Goal: Information Seeking & Learning: Check status

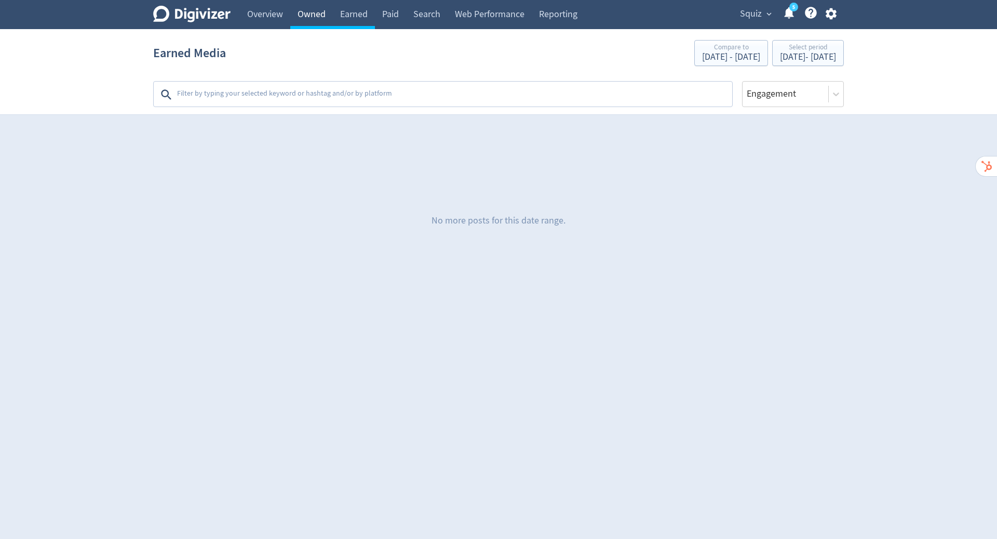
click at [303, 18] on link "Owned" at bounding box center [311, 14] width 43 height 29
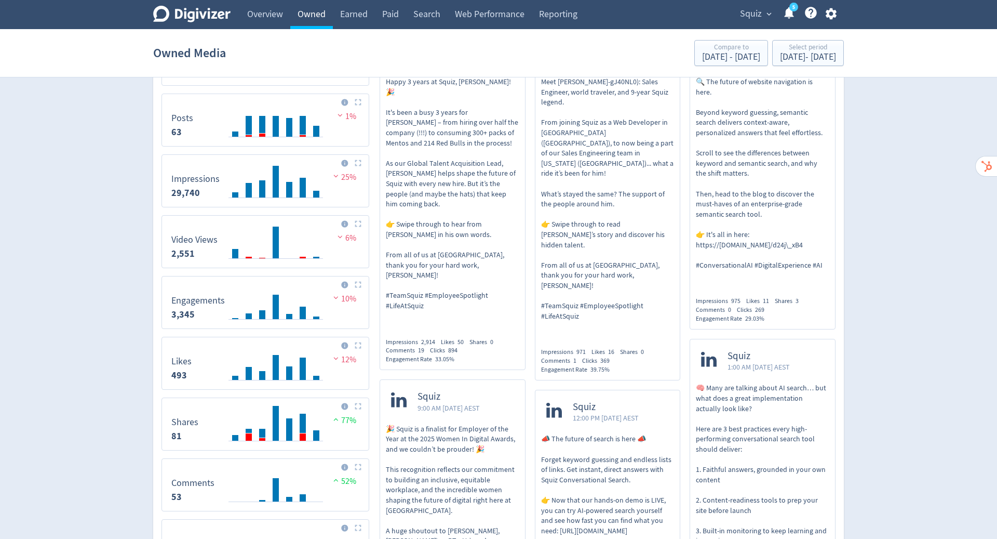
scroll to position [280, 0]
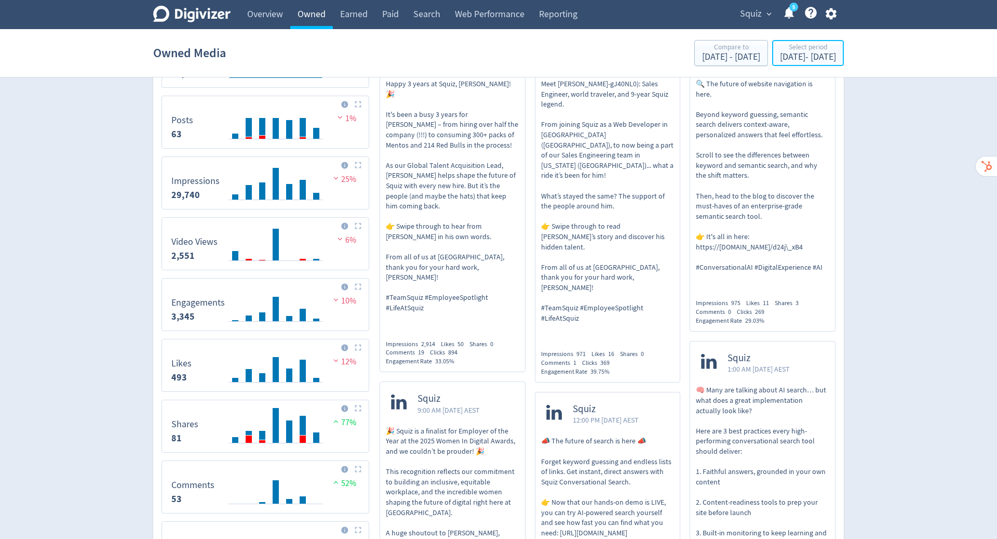
click at [780, 59] on div "[DATE] - [DATE]" at bounding box center [808, 56] width 56 height 9
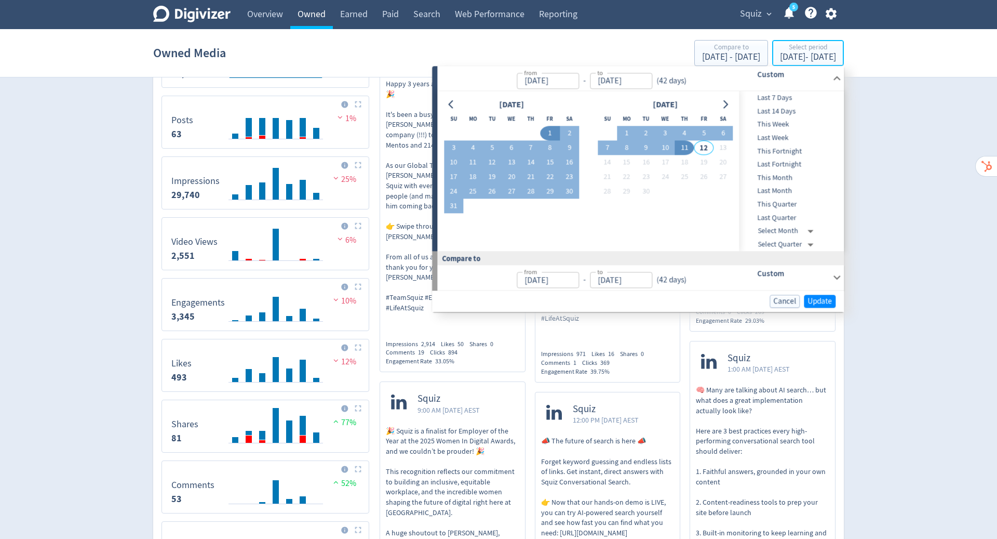
type input "[DATE]"
click at [551, 130] on button "1" at bounding box center [550, 133] width 19 height 15
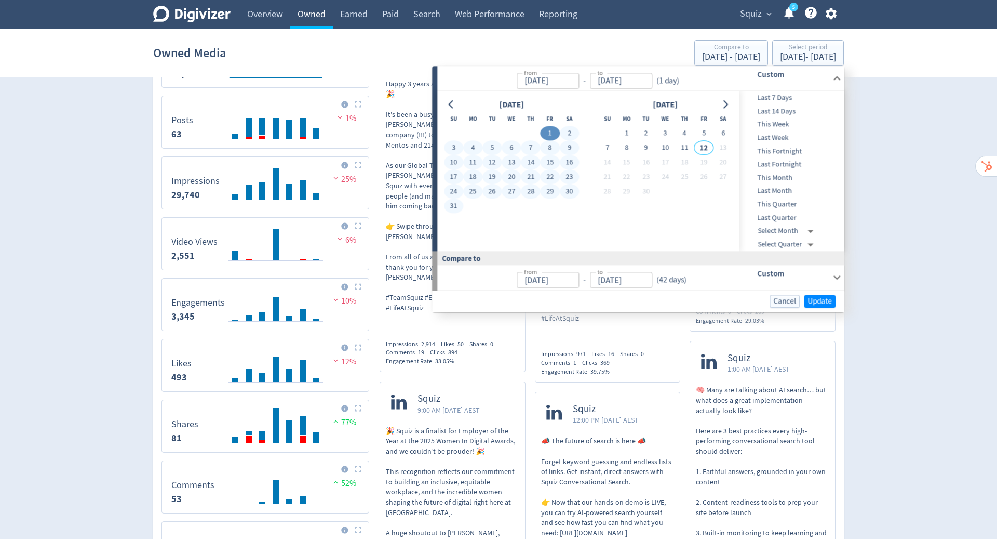
click at [452, 206] on button "31" at bounding box center [453, 206] width 19 height 15
type input "[DATE]"
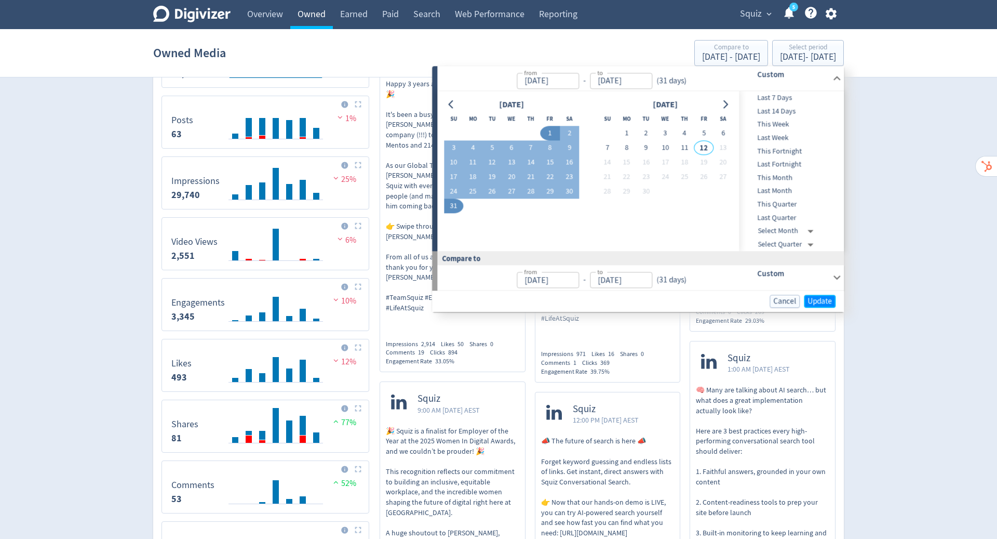
click at [811, 301] on span "Update" at bounding box center [820, 301] width 24 height 8
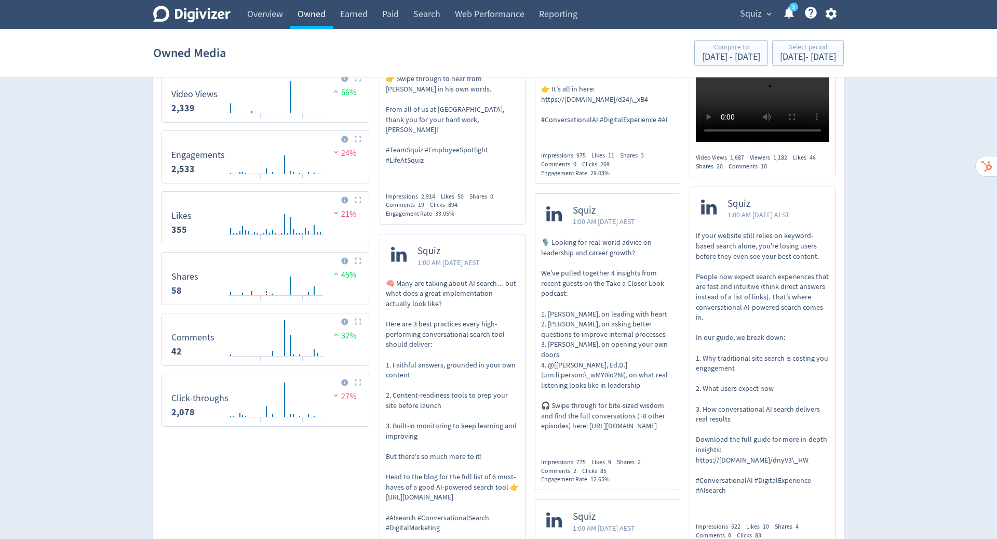
scroll to position [420, 0]
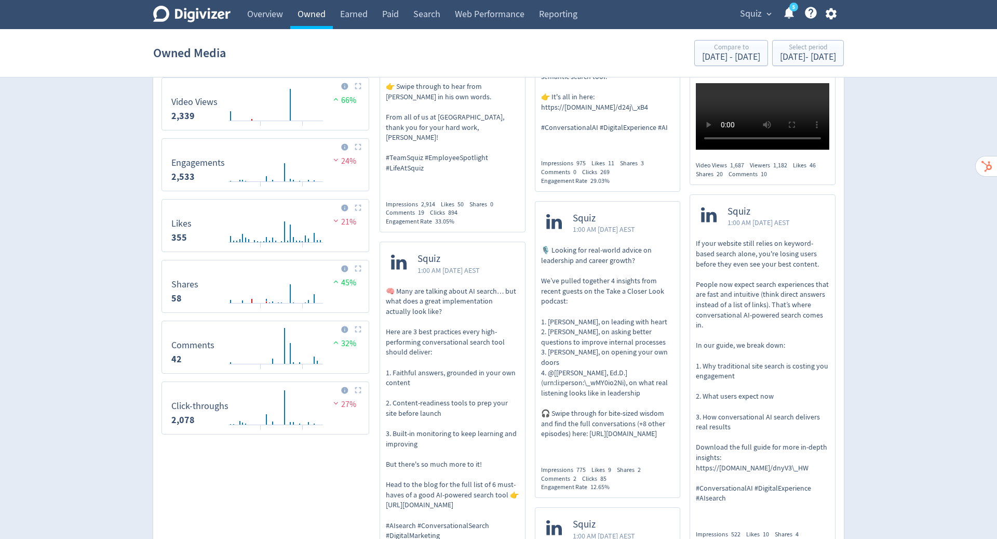
click at [344, 388] on icon at bounding box center [344, 390] width 7 height 7
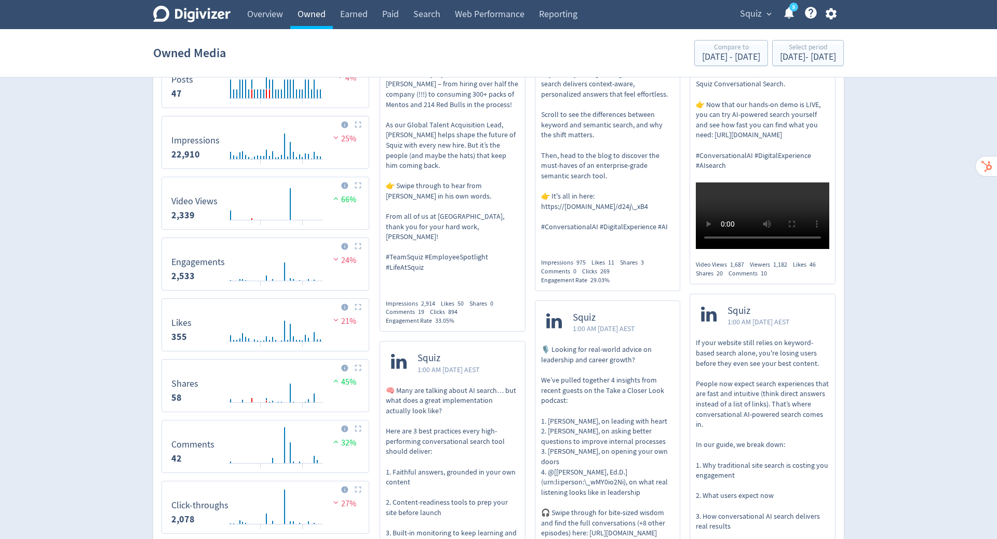
scroll to position [400, 0]
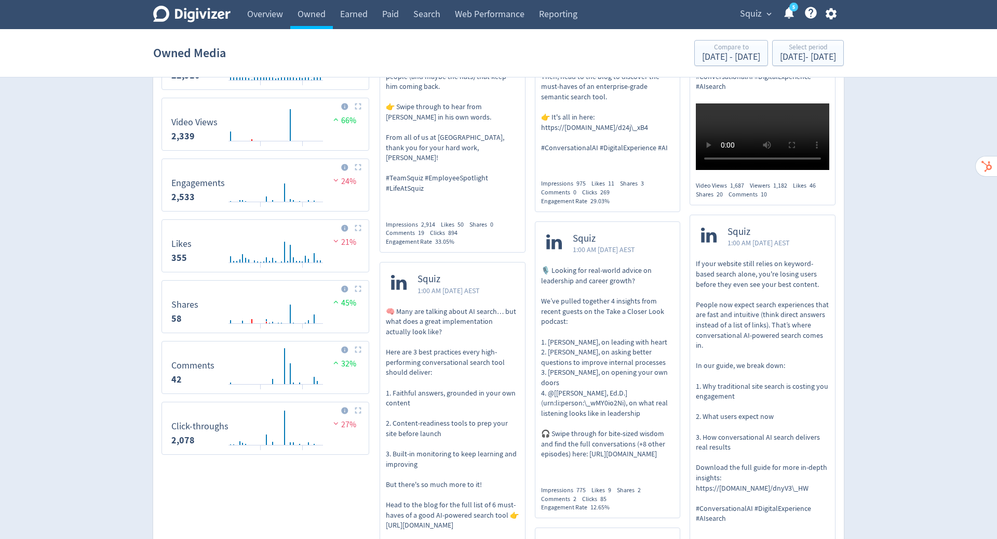
drag, startPoint x: 303, startPoint y: 18, endPoint x: 256, endPoint y: 497, distance: 481.3
click at [343, 408] on icon at bounding box center [344, 410] width 7 height 7
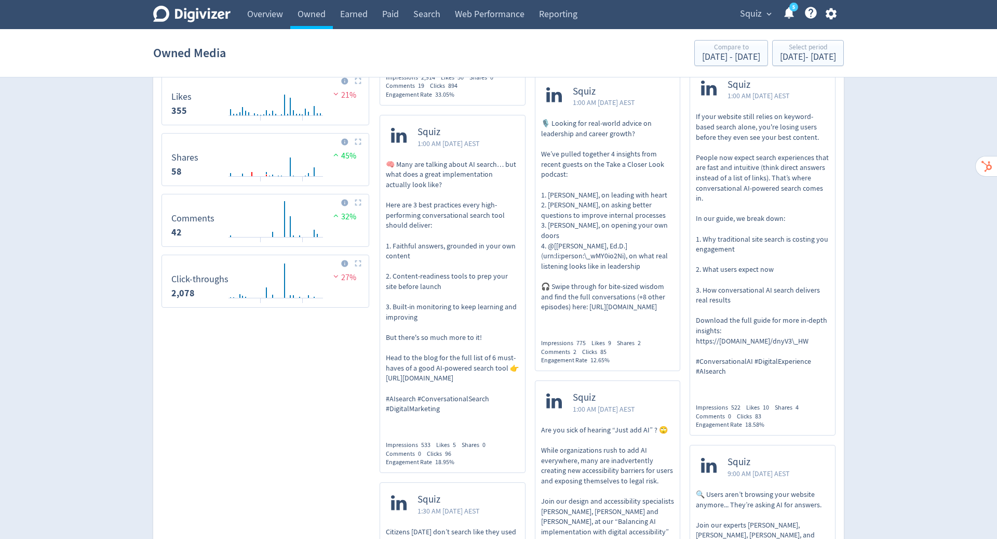
scroll to position [546, 0]
click at [749, 15] on span "Squiz" at bounding box center [751, 14] width 22 height 17
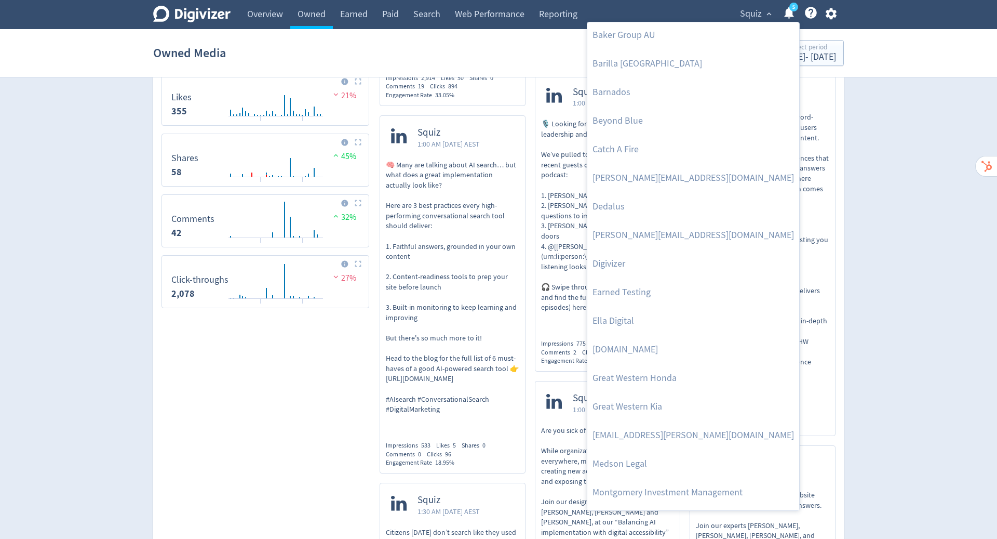
scroll to position [0, 0]
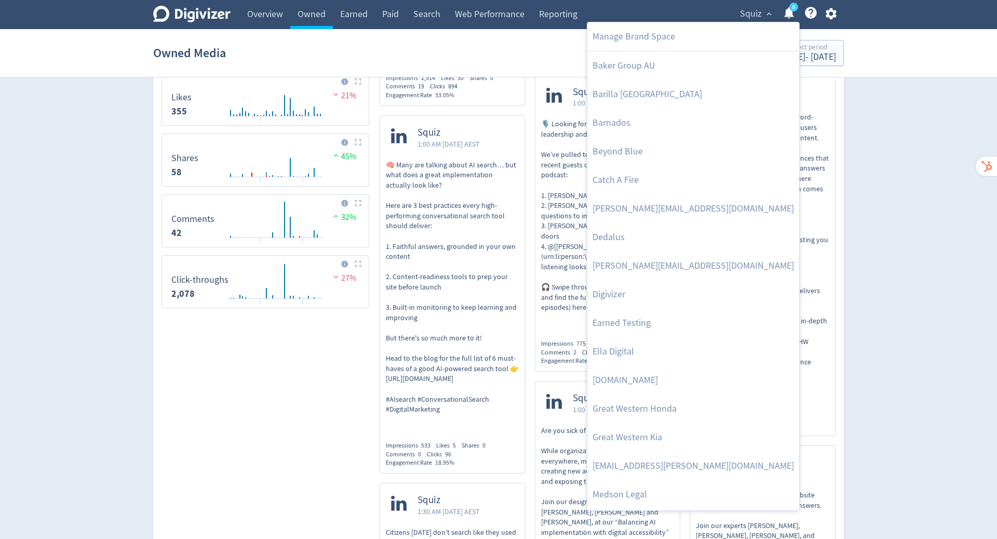
click at [610, 236] on link "Dedalus" at bounding box center [693, 237] width 212 height 29
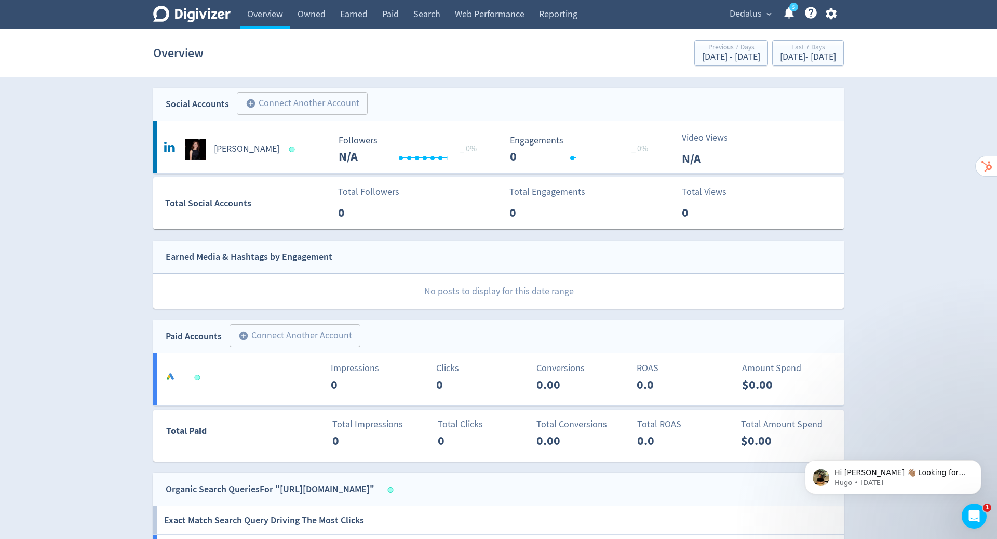
click at [755, 10] on span "Dedalus" at bounding box center [746, 14] width 32 height 17
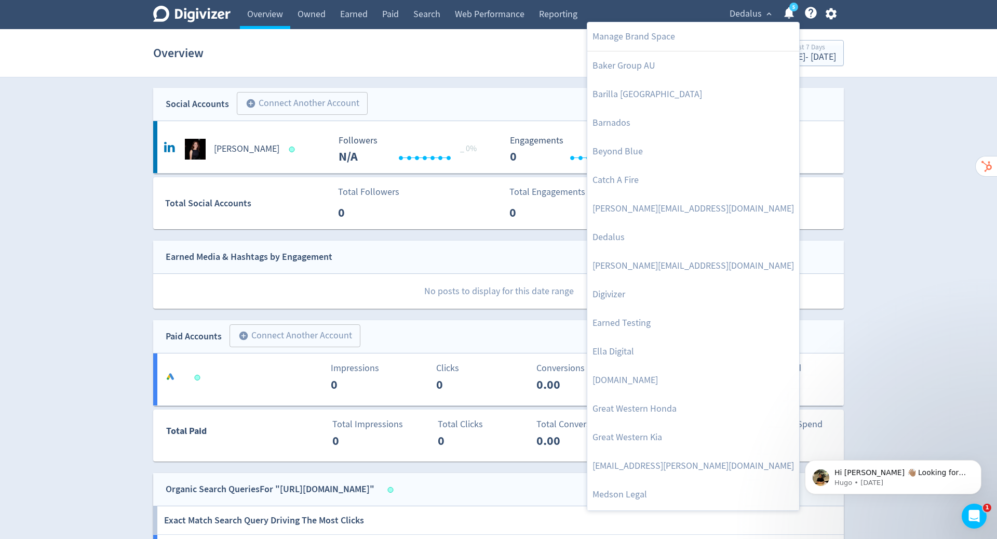
click at [655, 151] on link "Beyond Blue" at bounding box center [693, 151] width 212 height 29
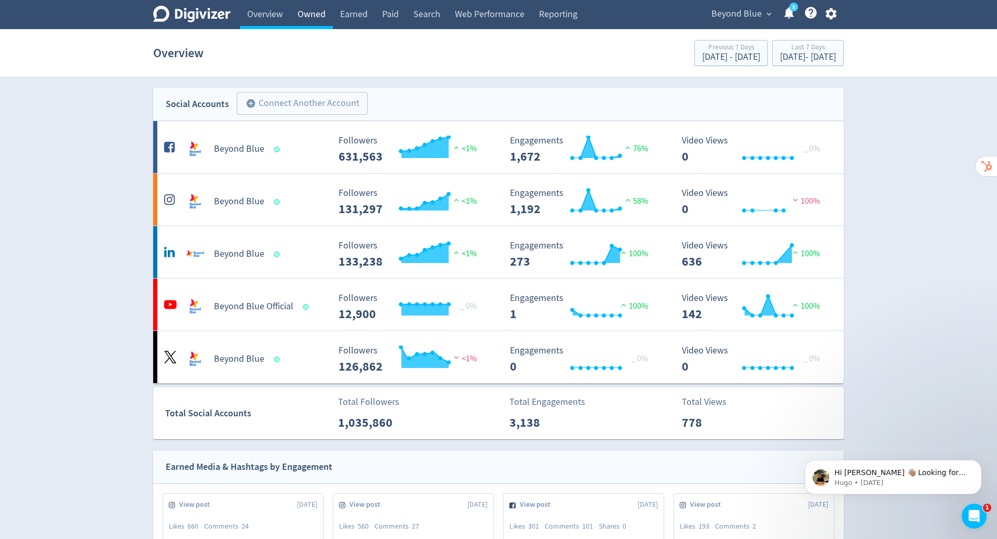
click at [315, 12] on link "Owned" at bounding box center [311, 14] width 43 height 29
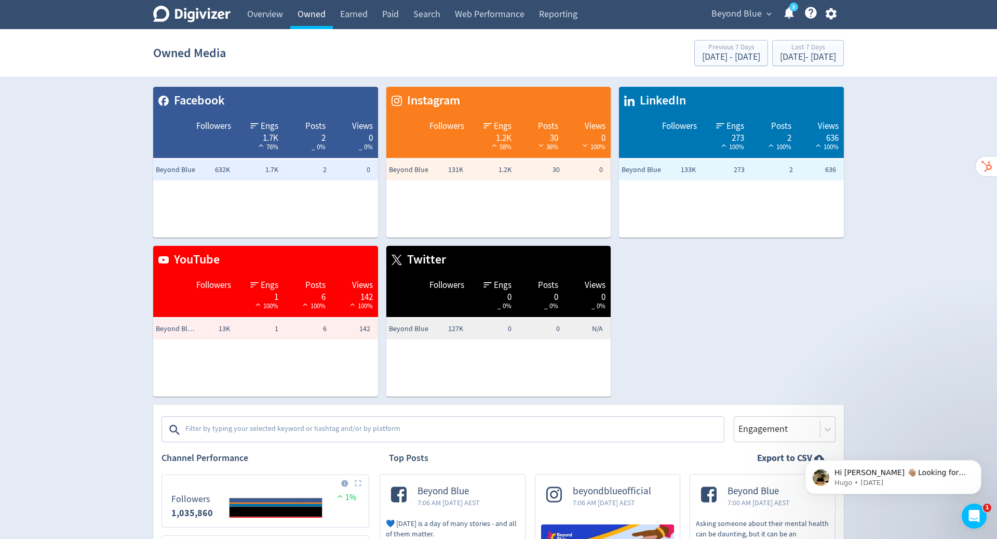
click at [265, 19] on link "Overview" at bounding box center [265, 14] width 50 height 29
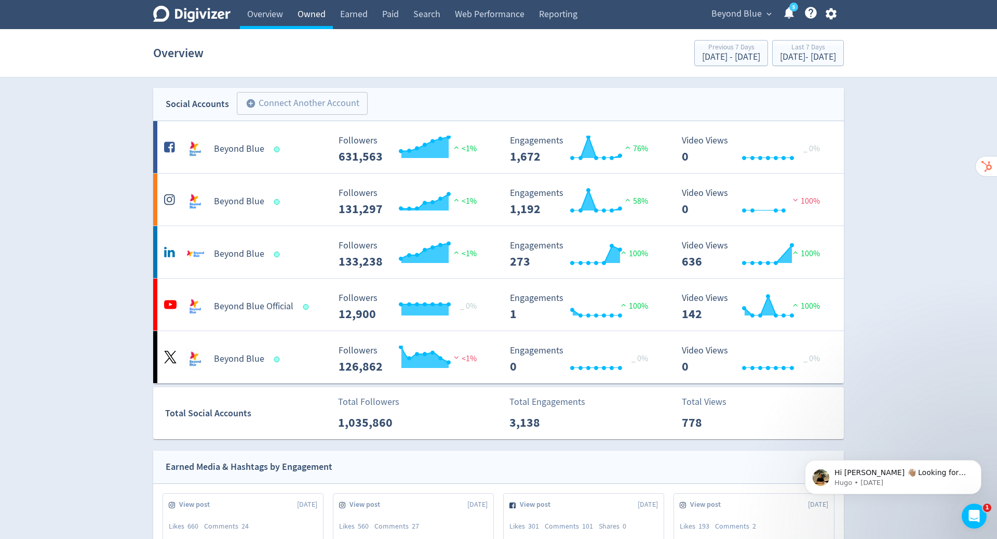
click at [319, 16] on link "Owned" at bounding box center [311, 14] width 43 height 29
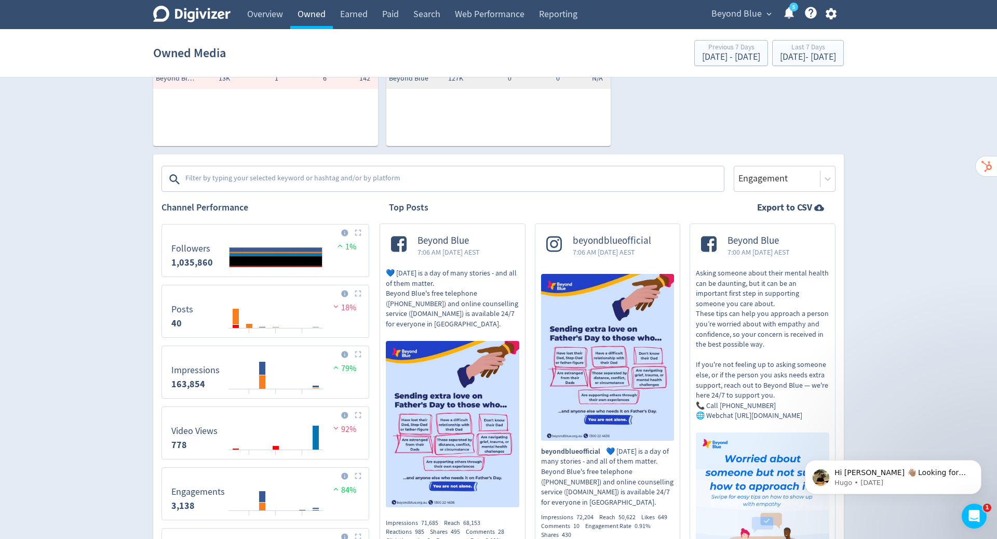
scroll to position [250, 0]
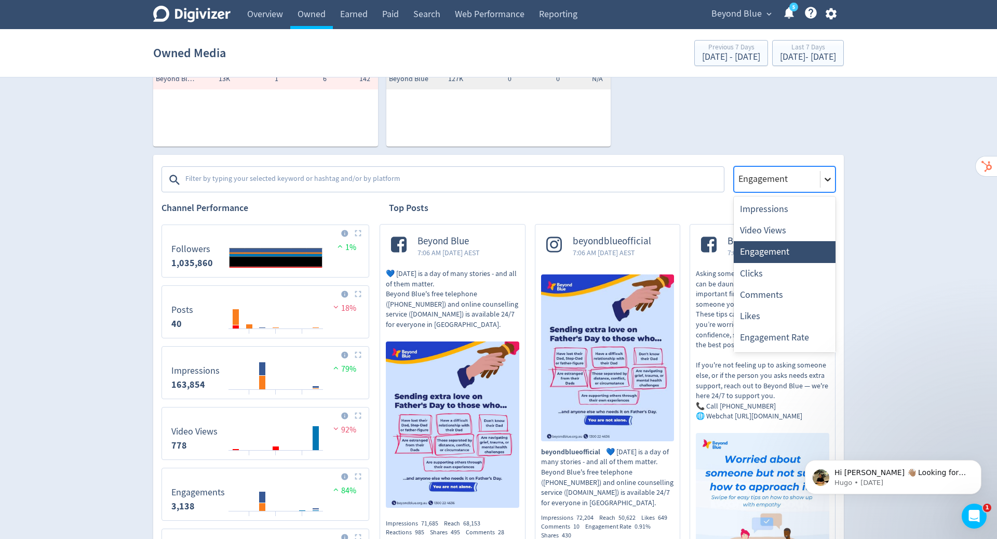
drag, startPoint x: 319, startPoint y: 16, endPoint x: 825, endPoint y: 173, distance: 530.5
click at [825, 174] on icon at bounding box center [828, 179] width 10 height 10
click at [788, 232] on div "Video Views" at bounding box center [785, 230] width 102 height 21
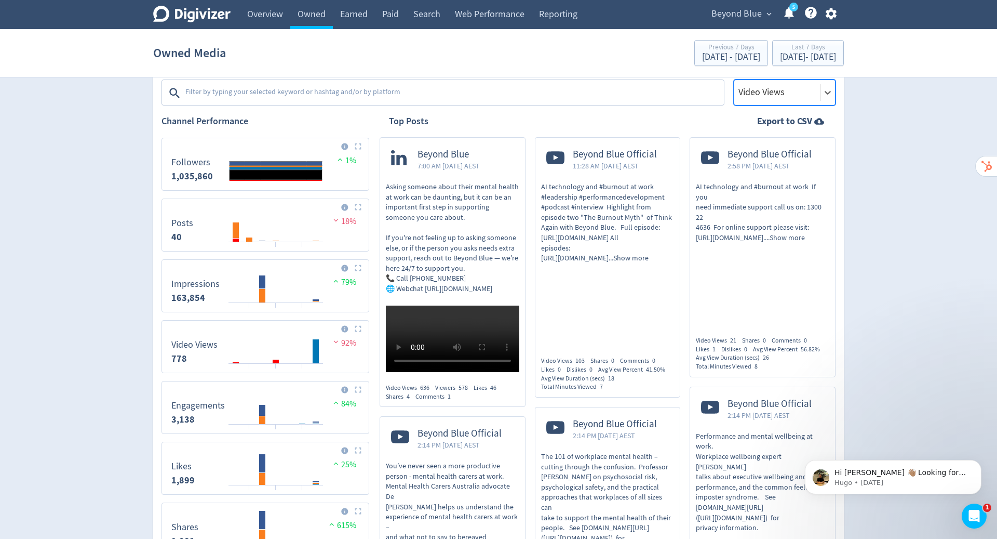
scroll to position [330, 0]
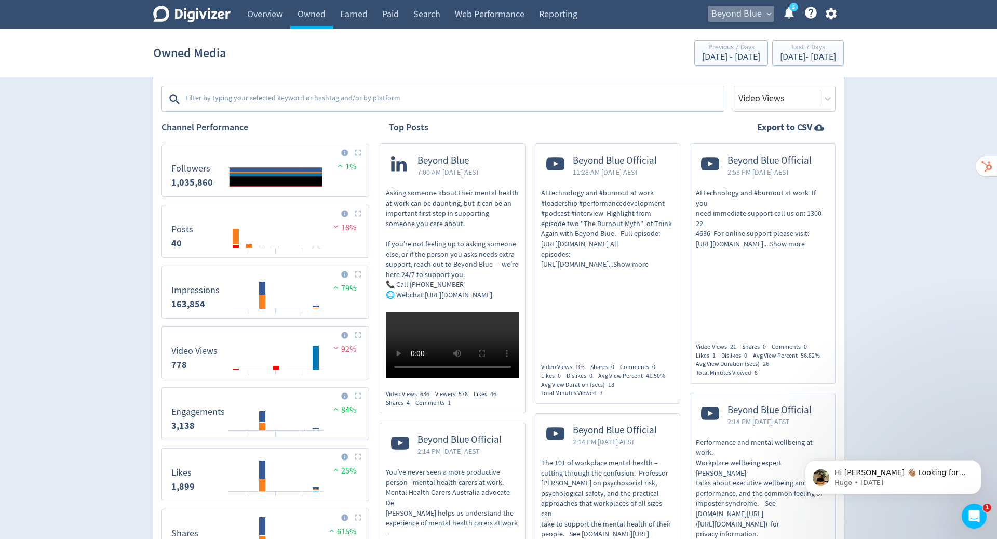
click at [753, 6] on span "Beyond Blue" at bounding box center [737, 14] width 50 height 17
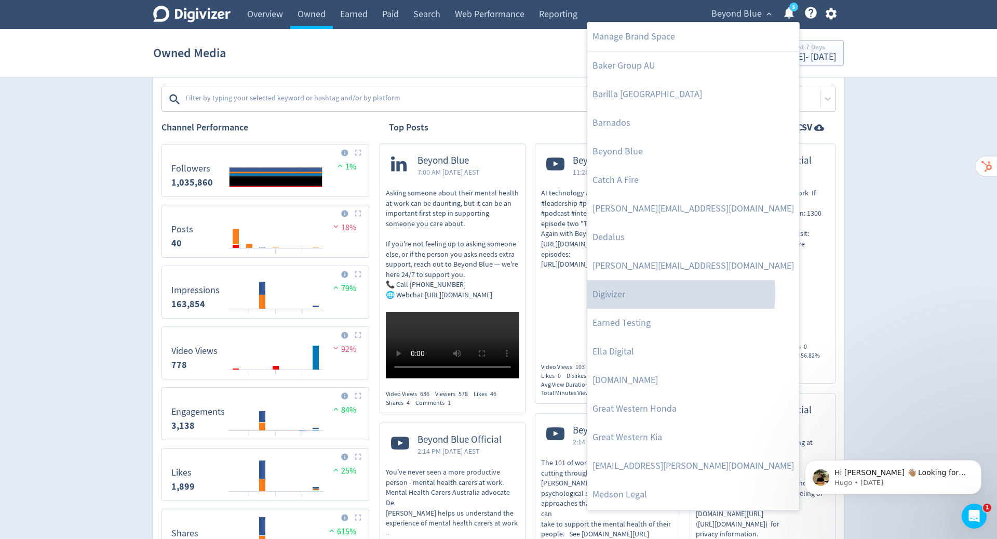
click at [609, 293] on link "Digivizer" at bounding box center [693, 294] width 212 height 29
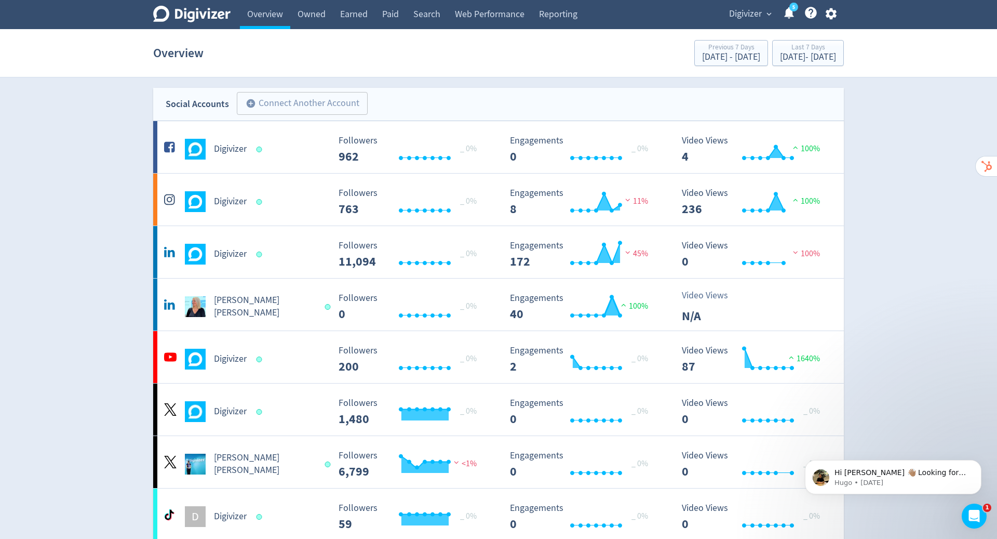
click at [318, 16] on link "Owned" at bounding box center [311, 14] width 43 height 29
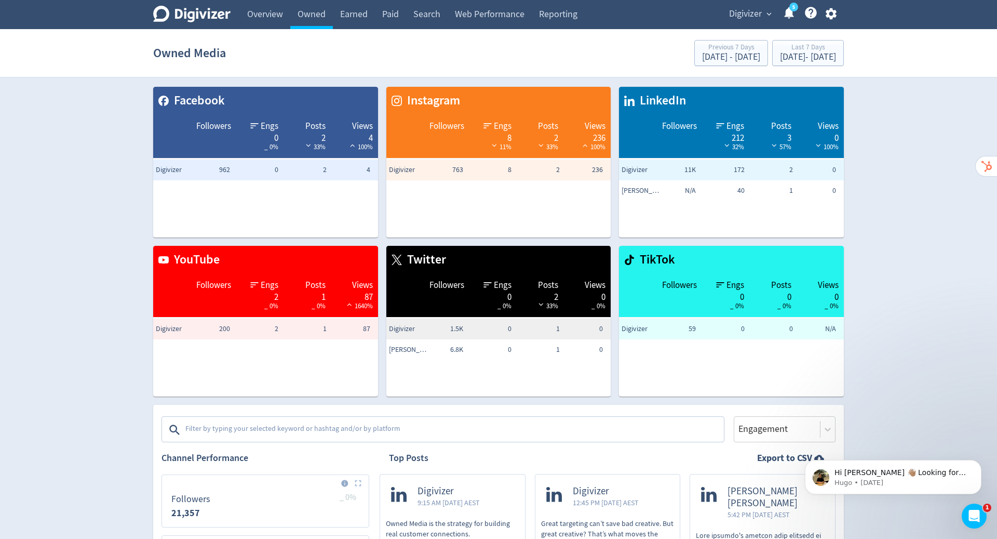
click at [353, 426] on textarea at bounding box center [453, 429] width 539 height 21
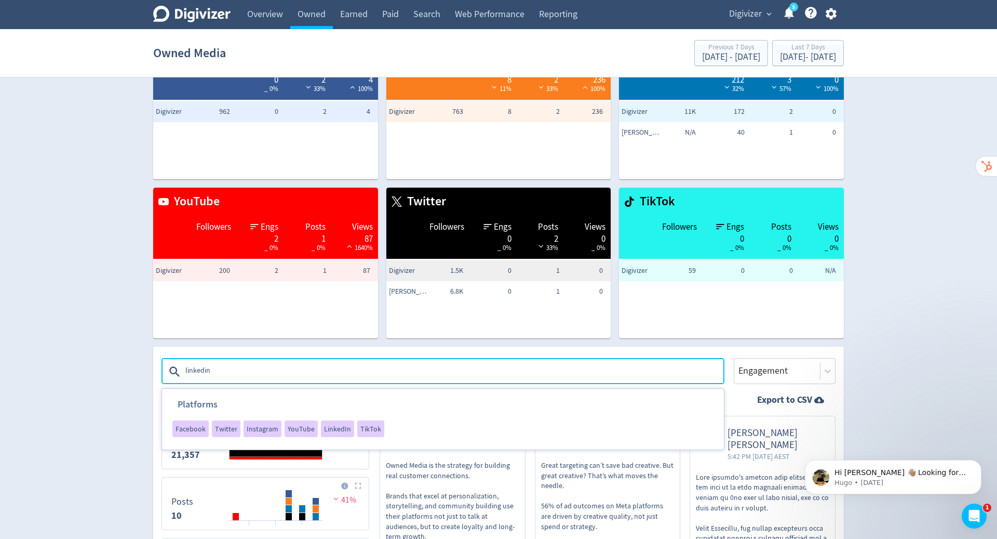
scroll to position [71, 0]
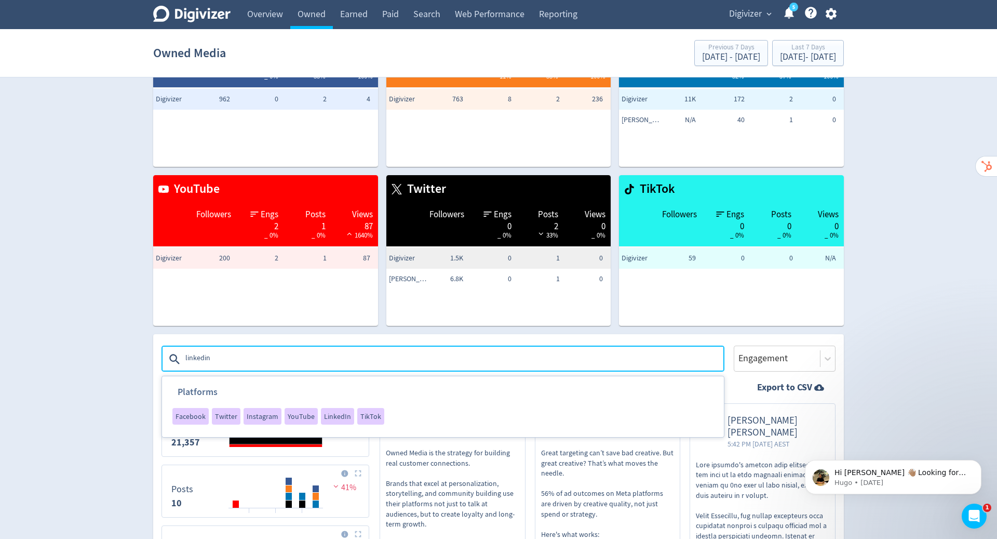
type textarea "linkedin"
click at [334, 415] on span "LinkedIn" at bounding box center [337, 415] width 27 height 7
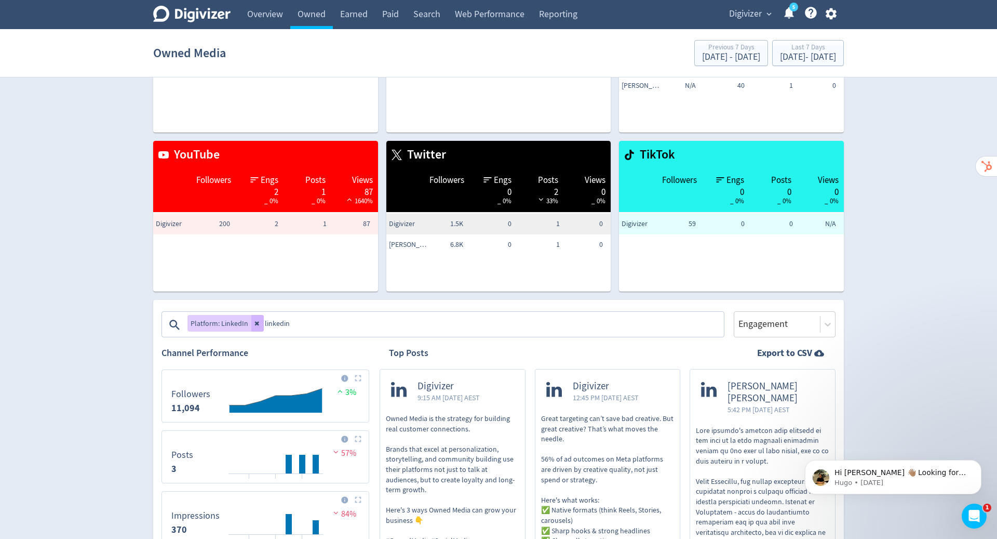
scroll to position [0, 0]
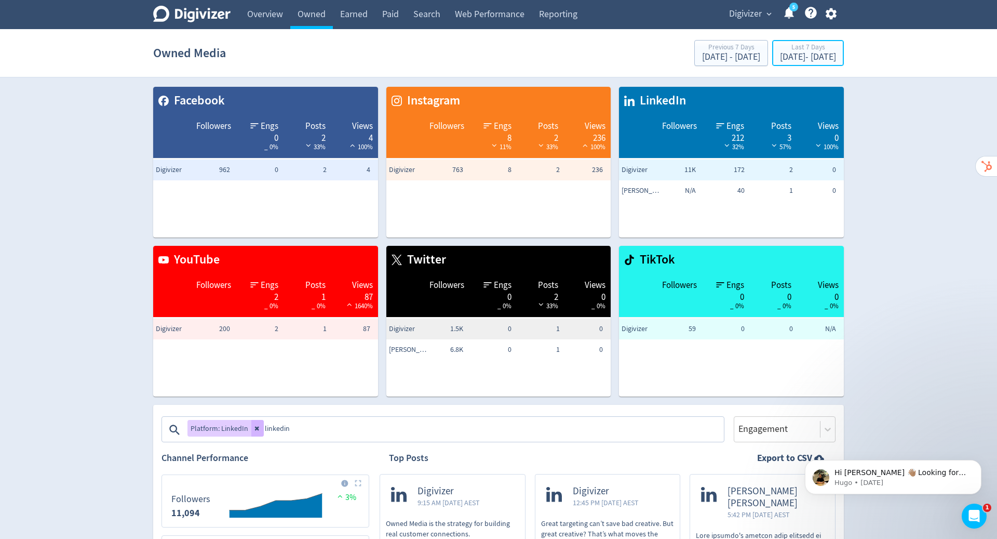
click at [780, 50] on div "Last 7 Days" at bounding box center [808, 48] width 56 height 9
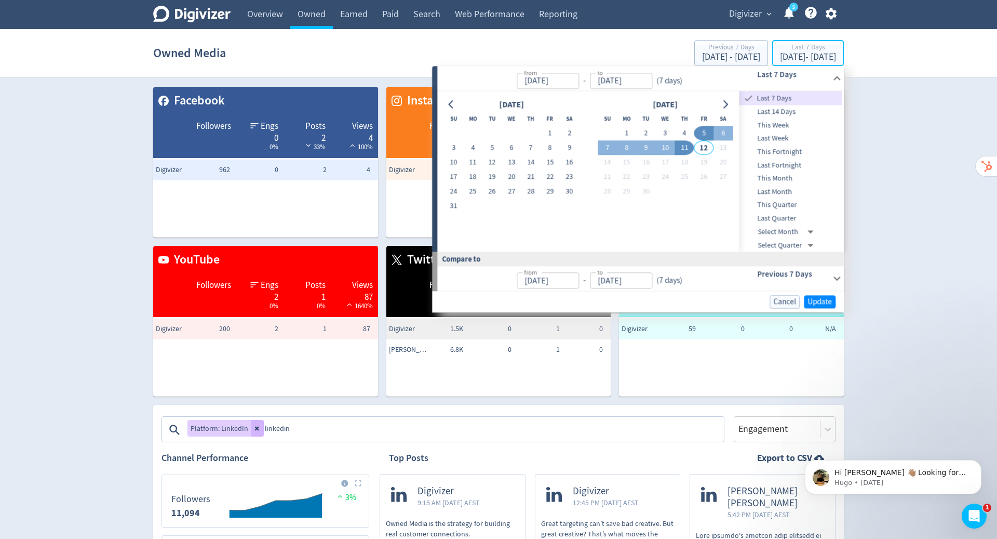
type input "[DATE]"
click at [627, 131] on button "1" at bounding box center [626, 133] width 19 height 15
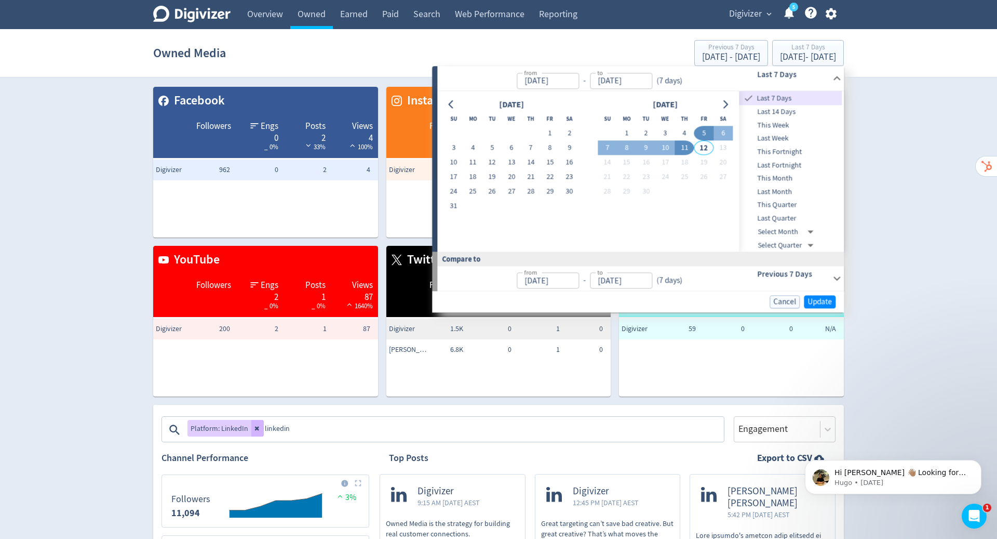
type input "[DATE]"
click at [686, 144] on button "11" at bounding box center [684, 148] width 19 height 15
type input "[DATE]"
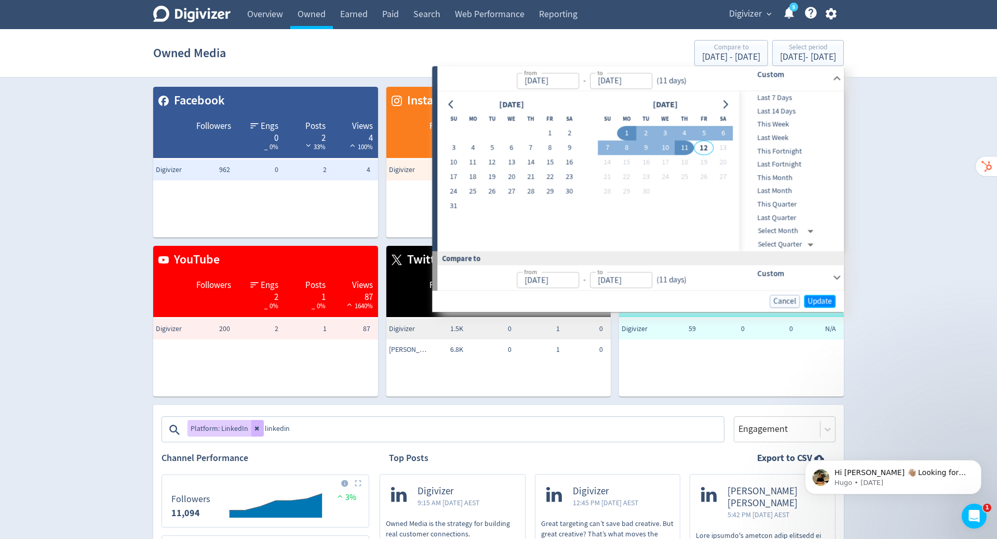
click at [818, 303] on span "Update" at bounding box center [820, 301] width 24 height 8
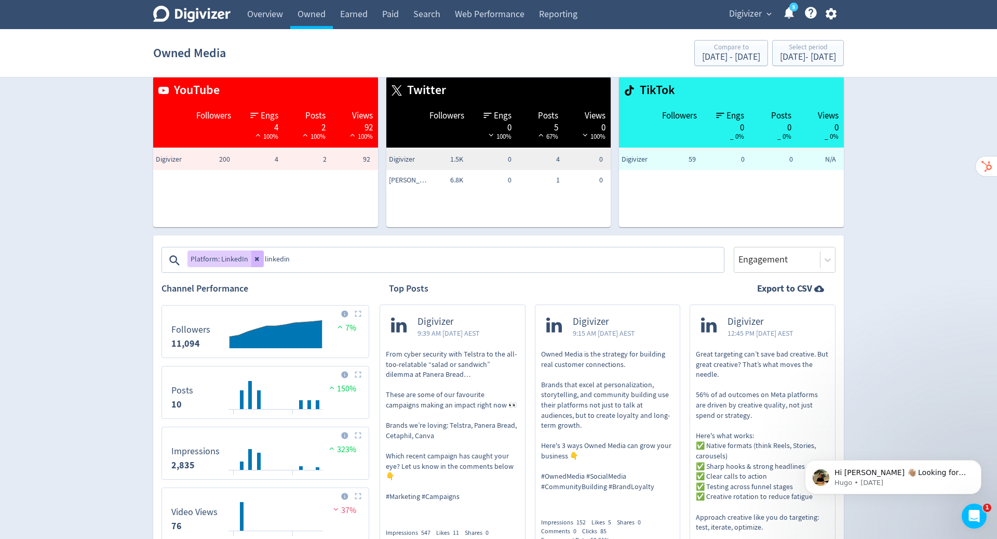
scroll to position [203, 0]
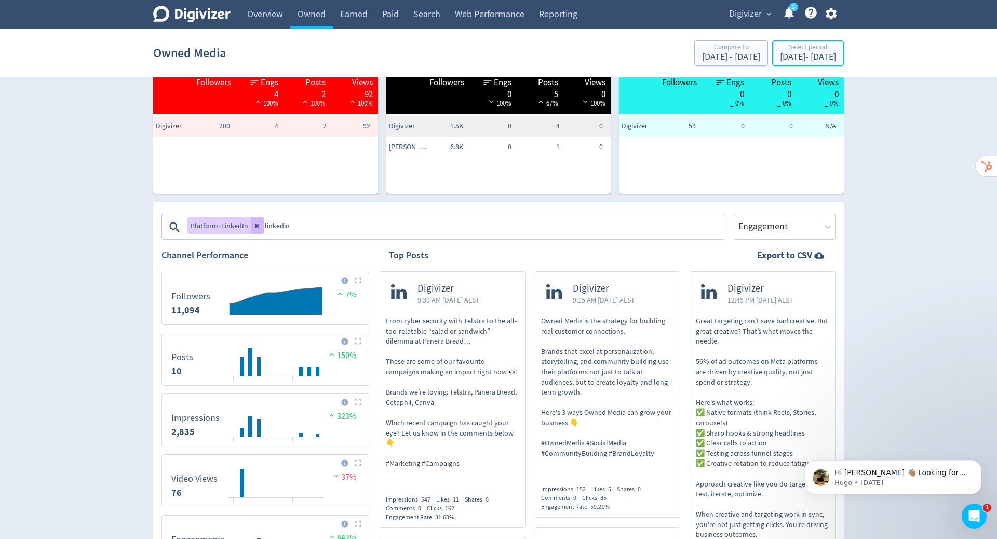
click at [781, 52] on div "[DATE] - [DATE]" at bounding box center [808, 56] width 56 height 9
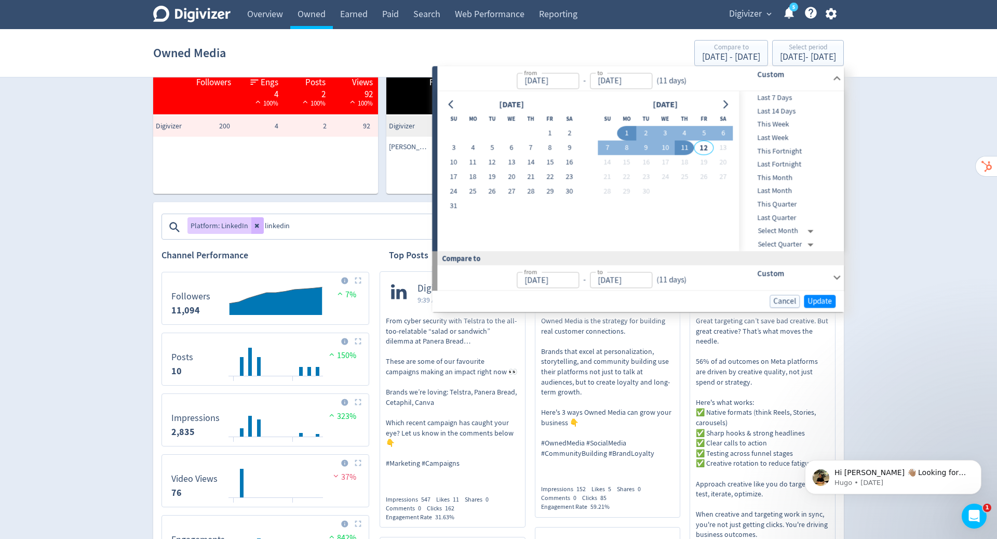
click at [552, 130] on button "1" at bounding box center [550, 133] width 19 height 15
type input "[DATE]"
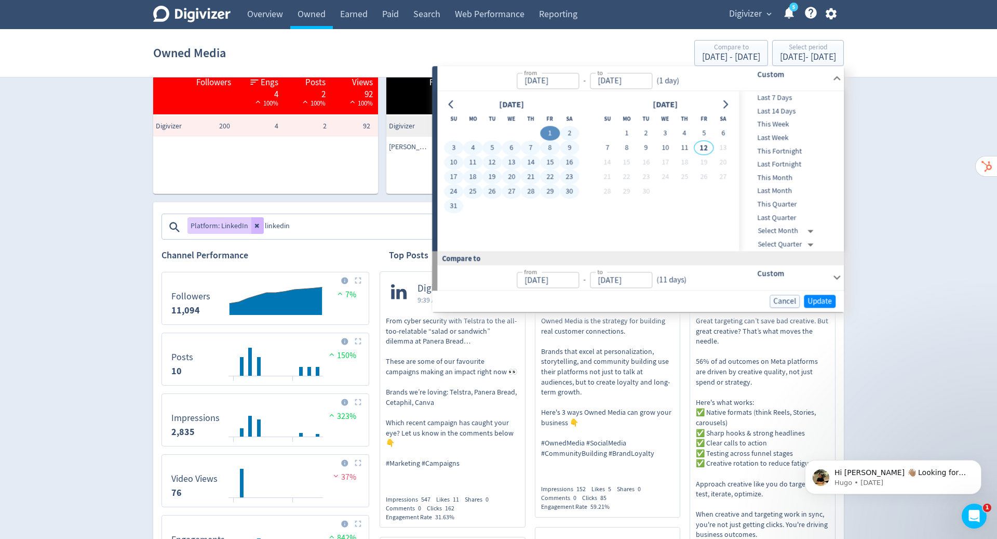
click at [450, 204] on button "31" at bounding box center [453, 206] width 19 height 15
type input "[DATE]"
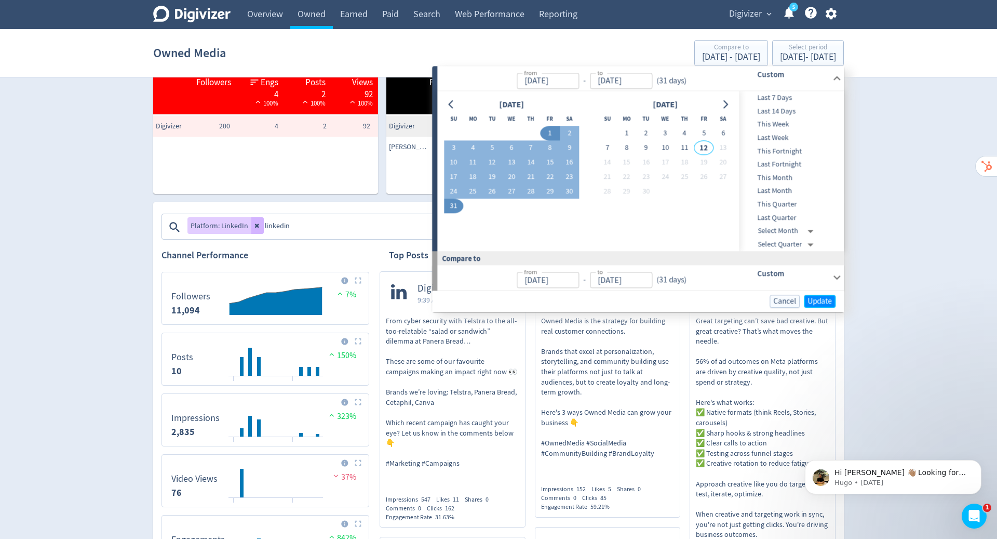
click at [814, 301] on span "Update" at bounding box center [820, 301] width 24 height 8
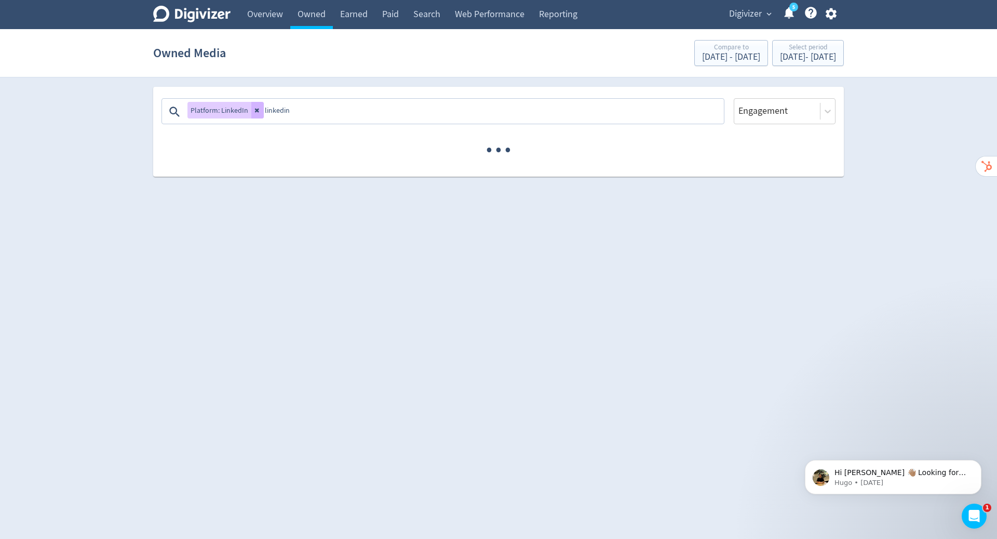
scroll to position [0, 0]
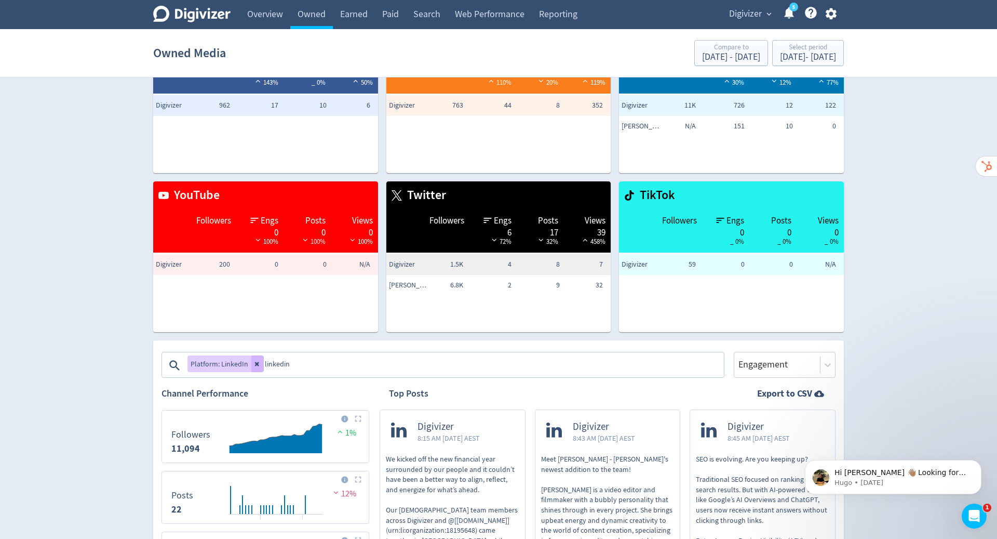
scroll to position [68, 0]
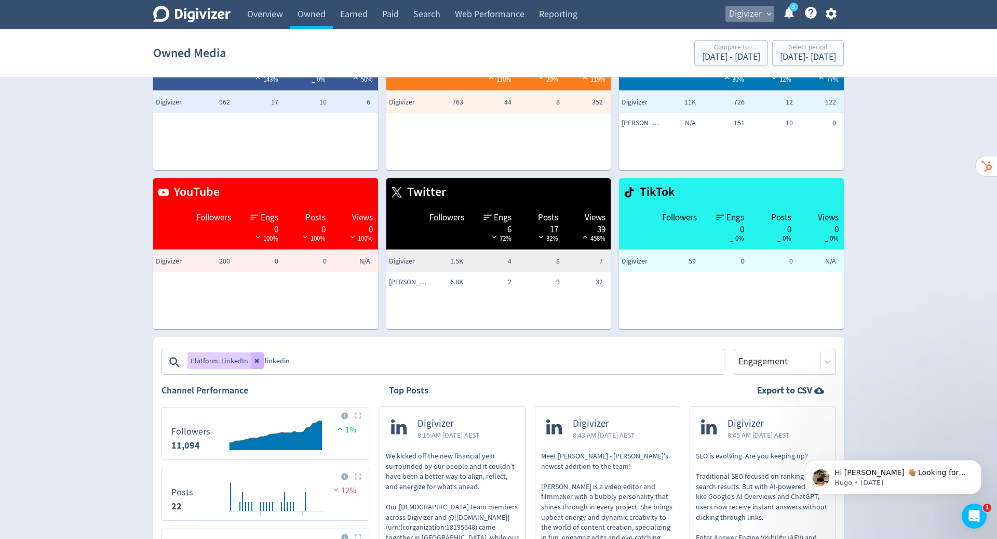
click at [756, 11] on span "Digivizer" at bounding box center [745, 14] width 33 height 17
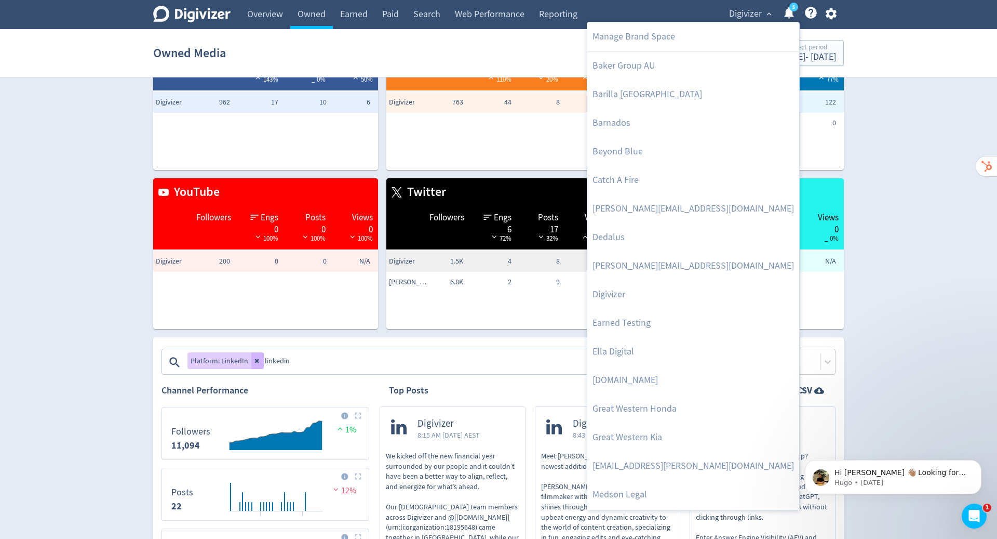
click at [625, 150] on link "Beyond Blue" at bounding box center [693, 151] width 212 height 29
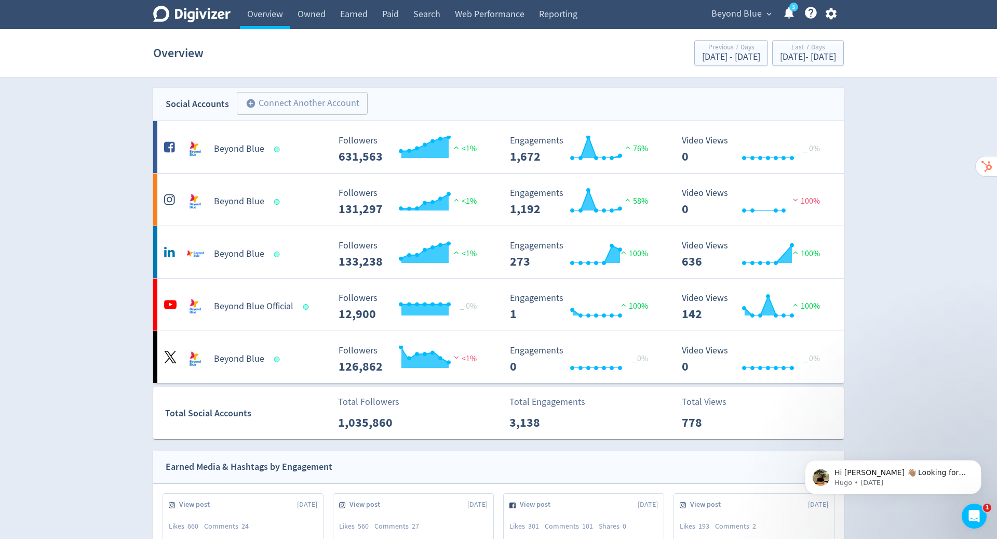
click at [312, 15] on link "Owned" at bounding box center [311, 14] width 43 height 29
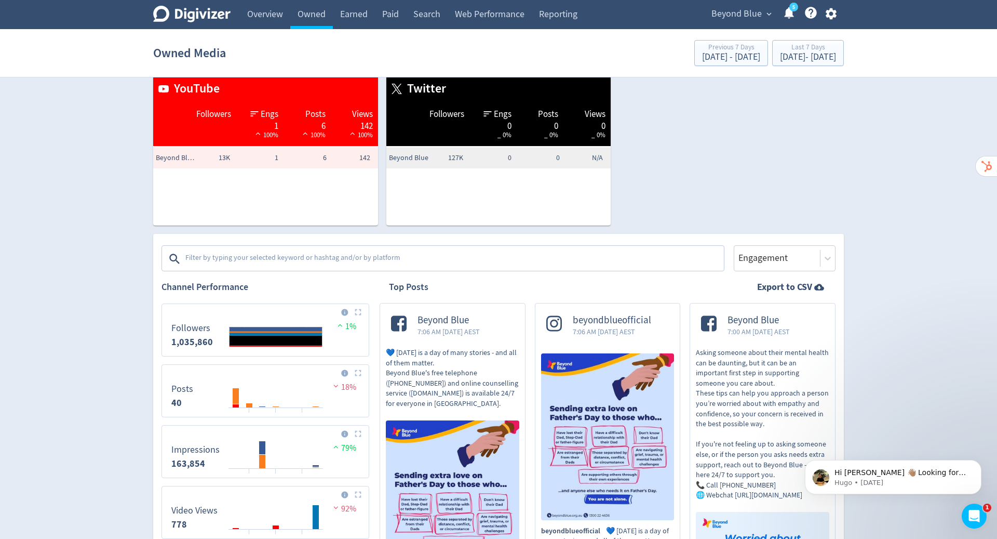
scroll to position [172, 0]
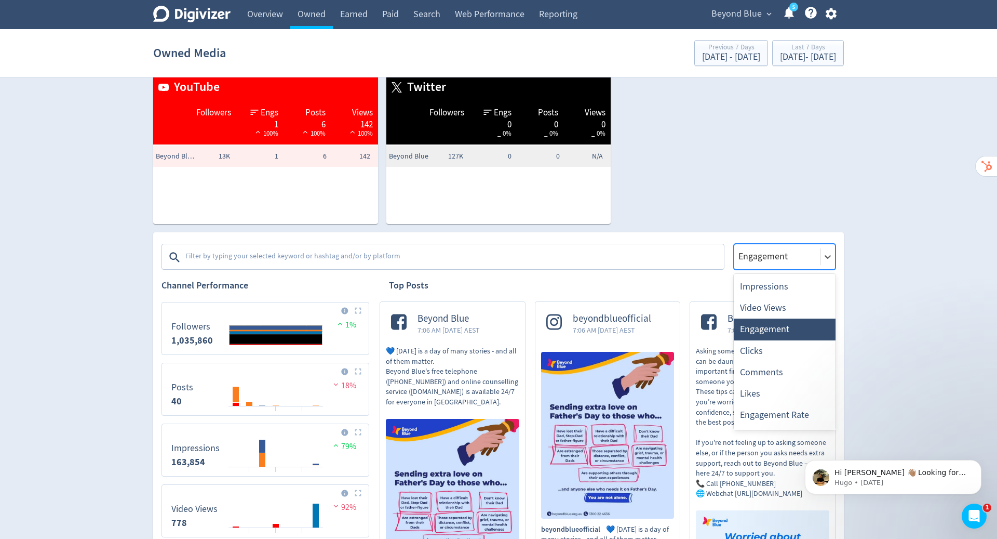
drag, startPoint x: 756, startPoint y: 11, endPoint x: 820, endPoint y: 258, distance: 254.4
click at [820, 258] on div "Engagement" at bounding box center [777, 256] width 86 height 15
click at [776, 306] on div "Video Views" at bounding box center [785, 307] width 102 height 21
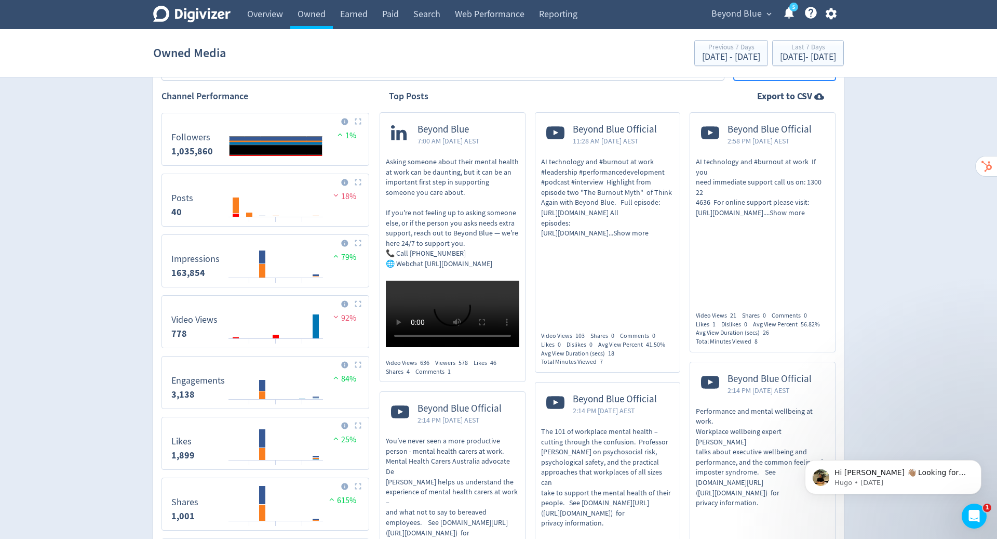
scroll to position [368, 0]
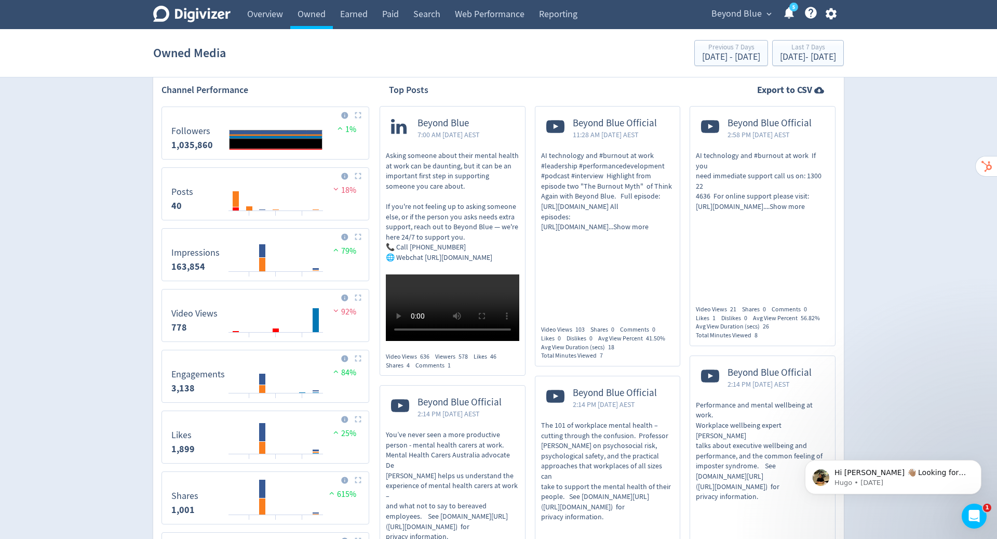
click at [780, 56] on div "[DATE] - [DATE]" at bounding box center [808, 56] width 56 height 9
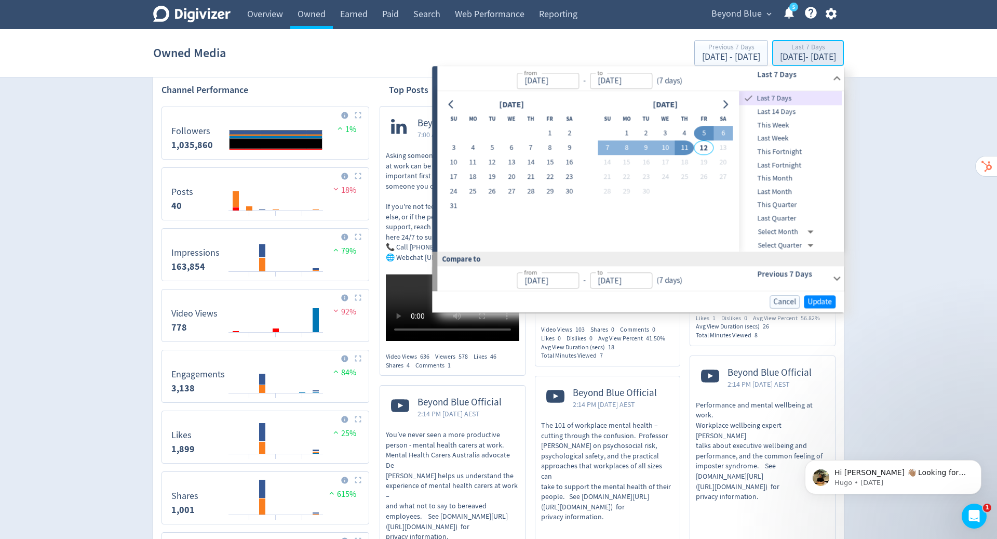
type input "[DATE]"
click at [493, 162] on button "12" at bounding box center [492, 162] width 19 height 15
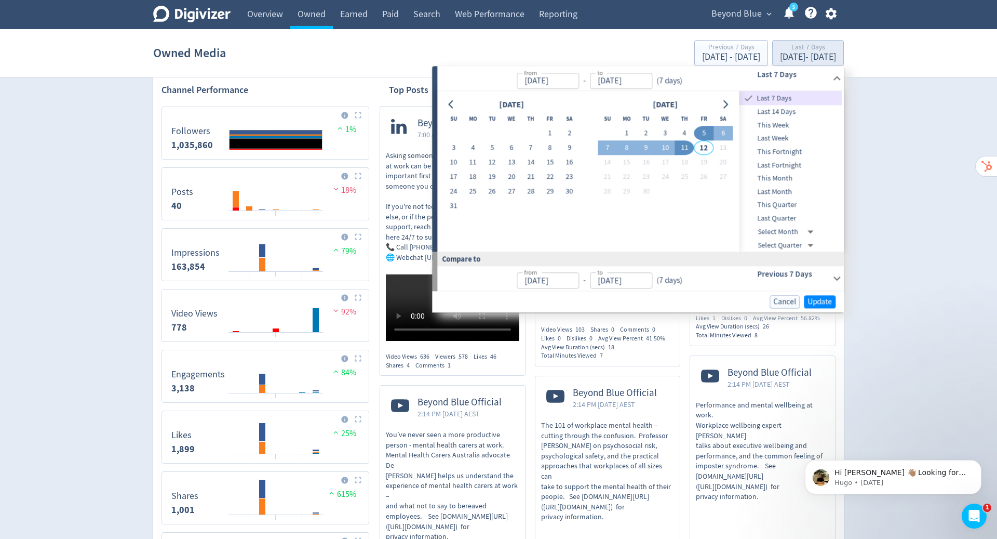
type input "[DATE]"
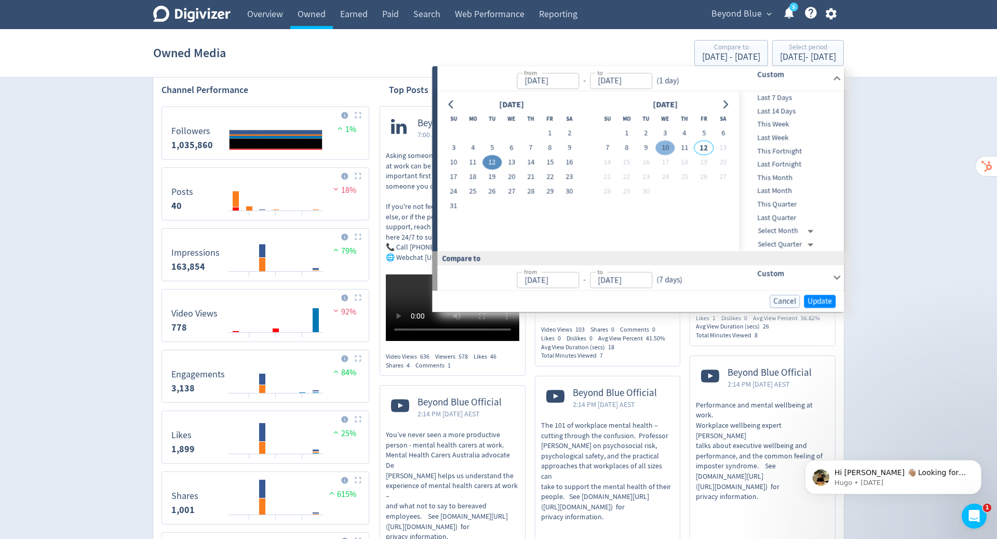
drag, startPoint x: 776, startPoint y: 56, endPoint x: 666, endPoint y: 148, distance: 142.7
click at [666, 148] on button "10" at bounding box center [665, 148] width 19 height 15
type input "[DATE]"
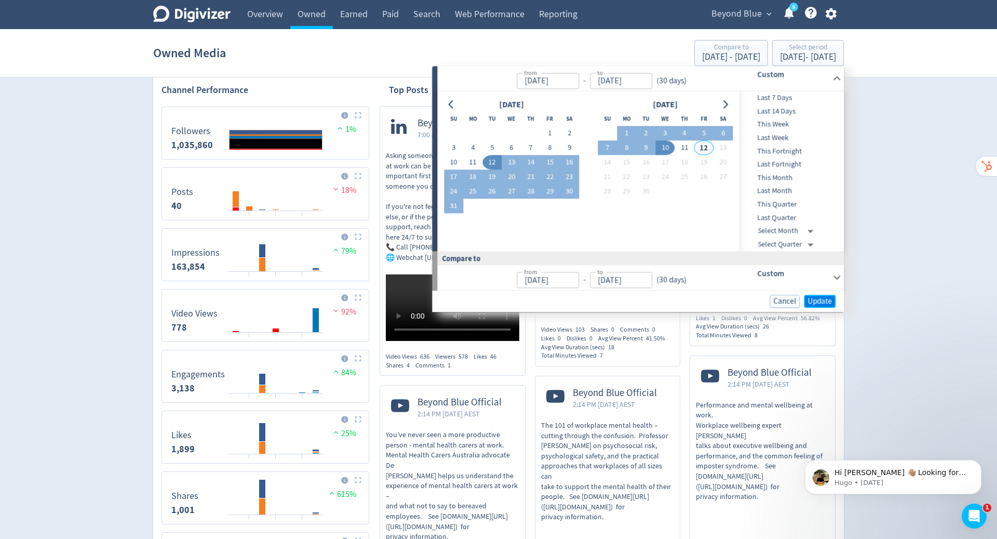
drag, startPoint x: 666, startPoint y: 148, endPoint x: 817, endPoint y: 300, distance: 213.8
click at [817, 300] on span "Update" at bounding box center [820, 301] width 24 height 8
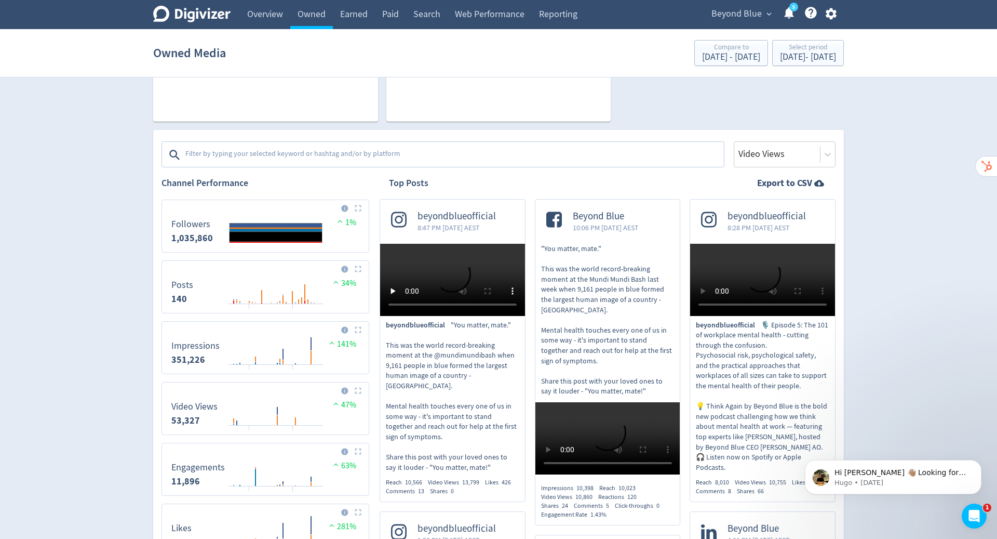
scroll to position [235, 0]
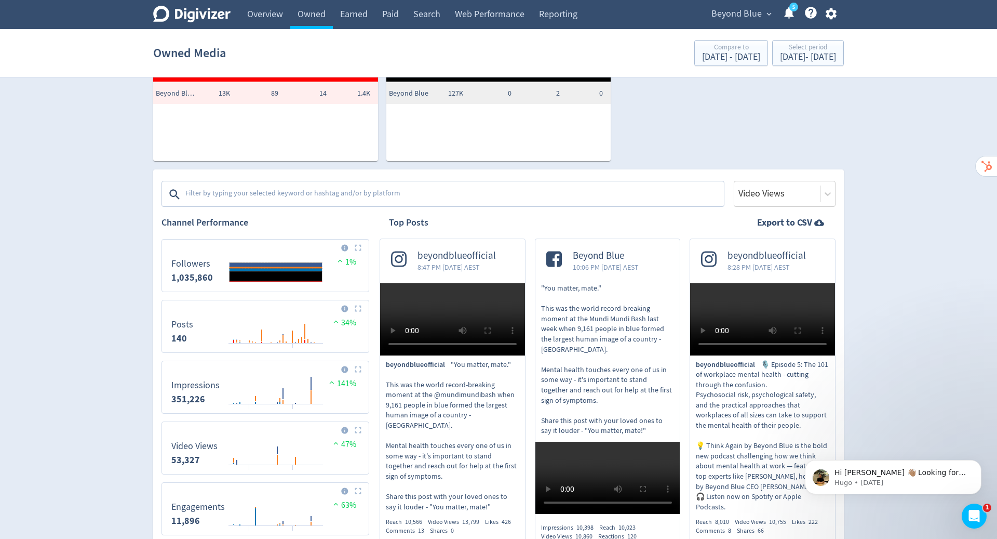
click at [743, 9] on span "Beyond Blue" at bounding box center [737, 14] width 50 height 17
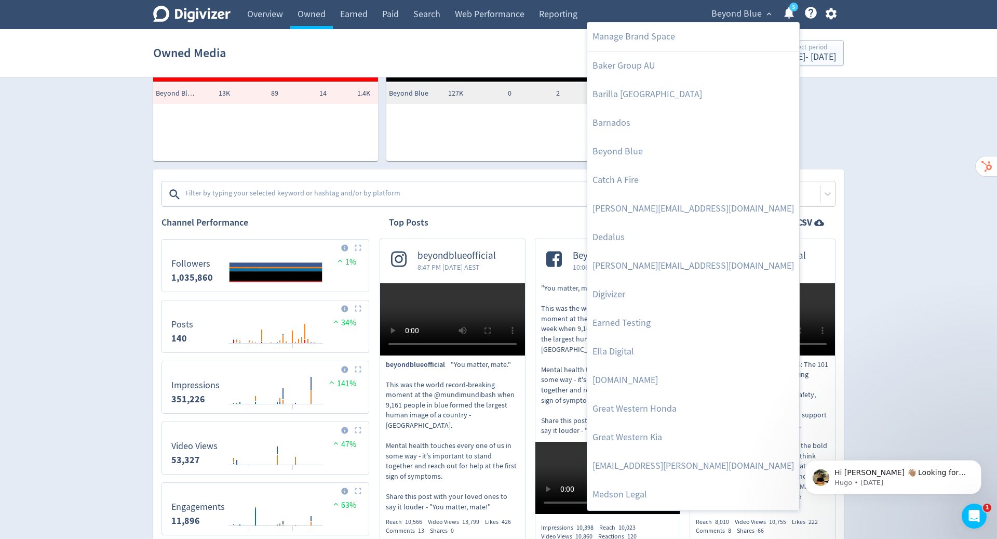
click at [614, 295] on link "Digivizer" at bounding box center [693, 294] width 212 height 29
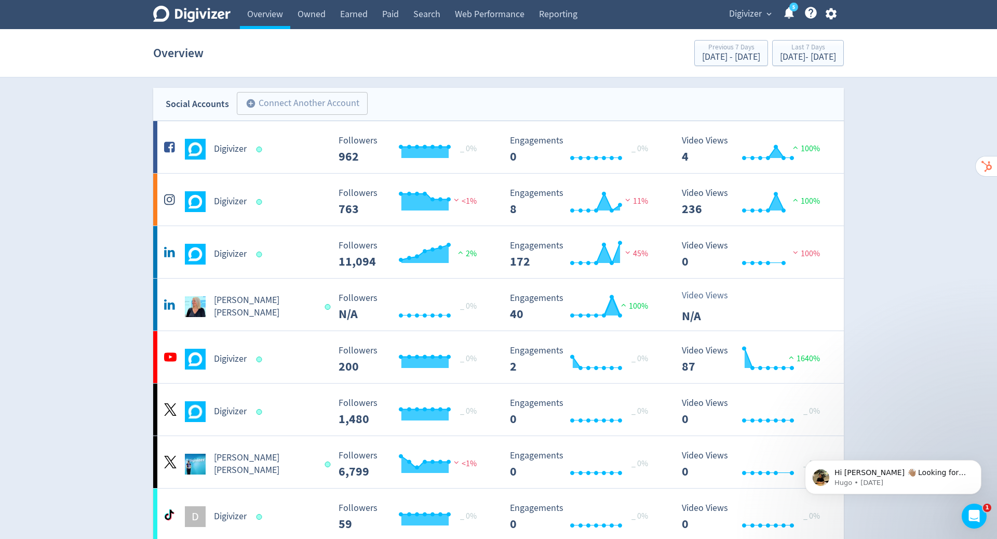
click at [311, 16] on link "Owned" at bounding box center [311, 14] width 43 height 29
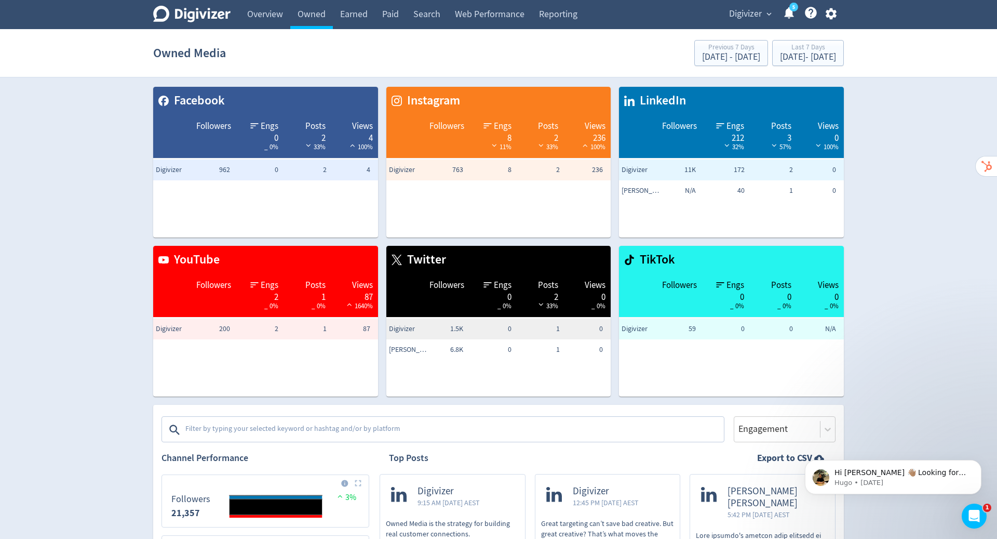
click at [267, 15] on link "Overview" at bounding box center [265, 14] width 50 height 29
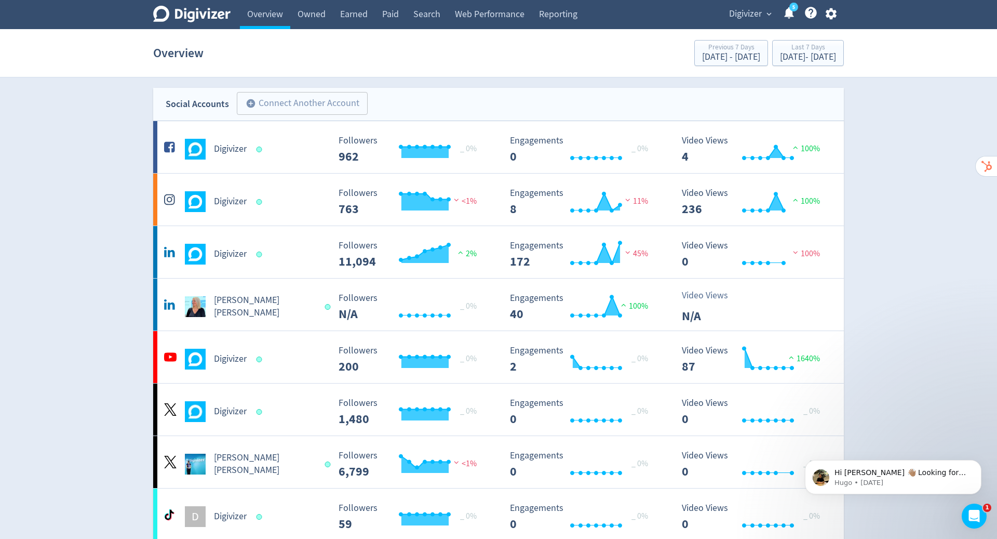
click at [231, 255] on h5 "Digivizer" at bounding box center [230, 254] width 33 height 12
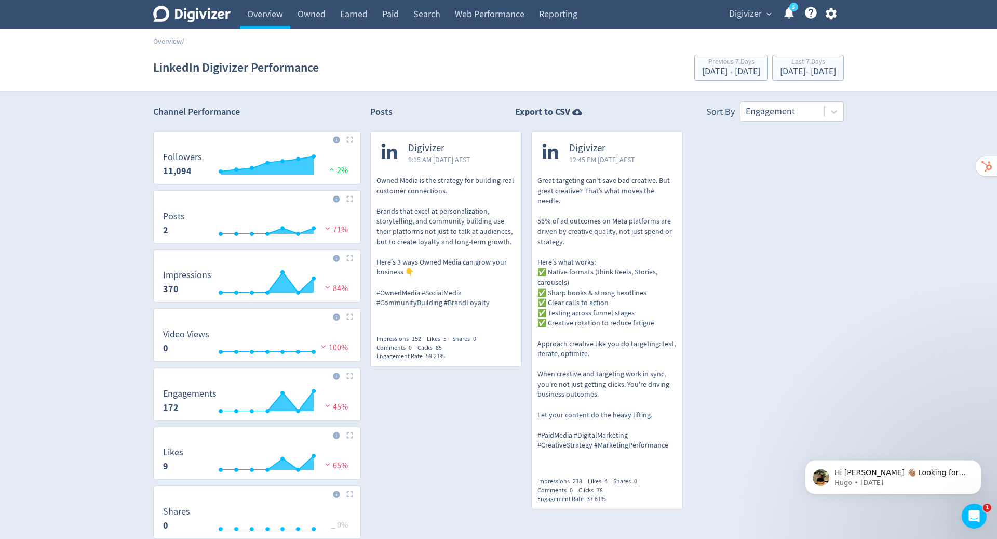
drag, startPoint x: 817, startPoint y: 300, endPoint x: 817, endPoint y: 54, distance: 246.7
click at [817, 54] on div "LinkedIn Digivizer Performance Previous 7 Days [DATE] - [DATE] Last 7 Days [DAT…" at bounding box center [498, 67] width 691 height 33
click at [805, 73] on div "[DATE] - [DATE]" at bounding box center [808, 71] width 56 height 9
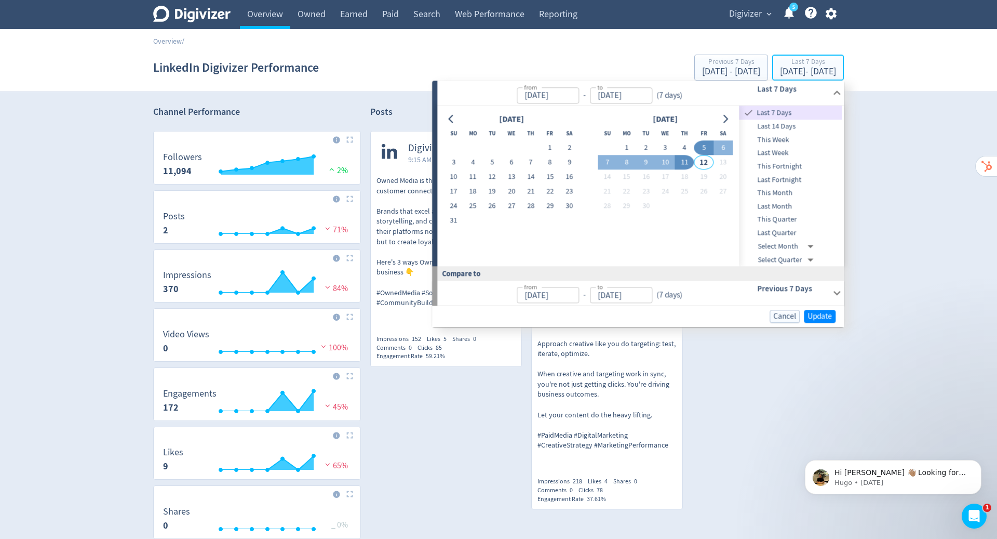
type input "[DATE]"
drag, startPoint x: 817, startPoint y: 54, endPoint x: 492, endPoint y: 177, distance: 347.4
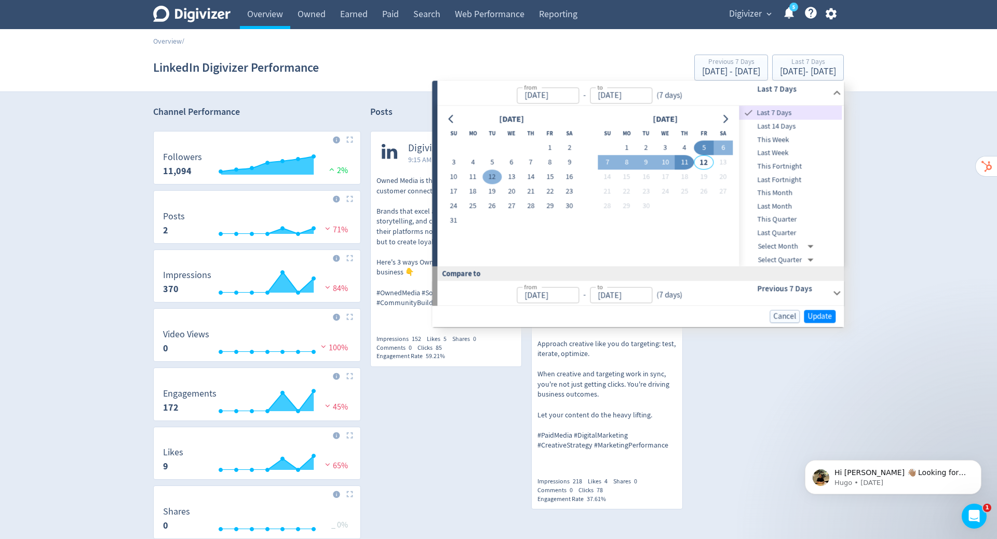
click at [492, 177] on button "12" at bounding box center [492, 177] width 19 height 15
type input "[DATE]"
click at [662, 161] on button "10" at bounding box center [665, 162] width 19 height 15
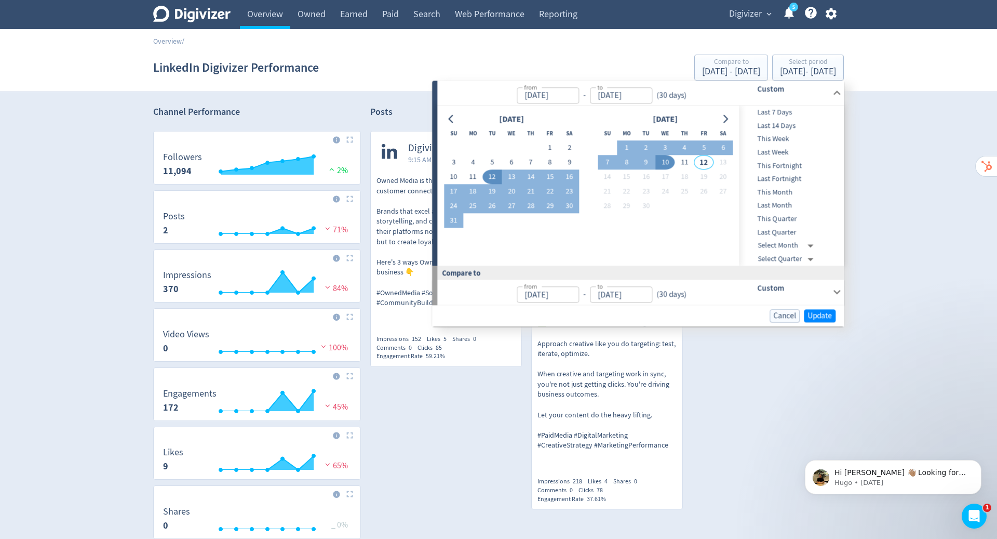
type input "[DATE]"
click at [818, 312] on span "Update" at bounding box center [820, 316] width 24 height 8
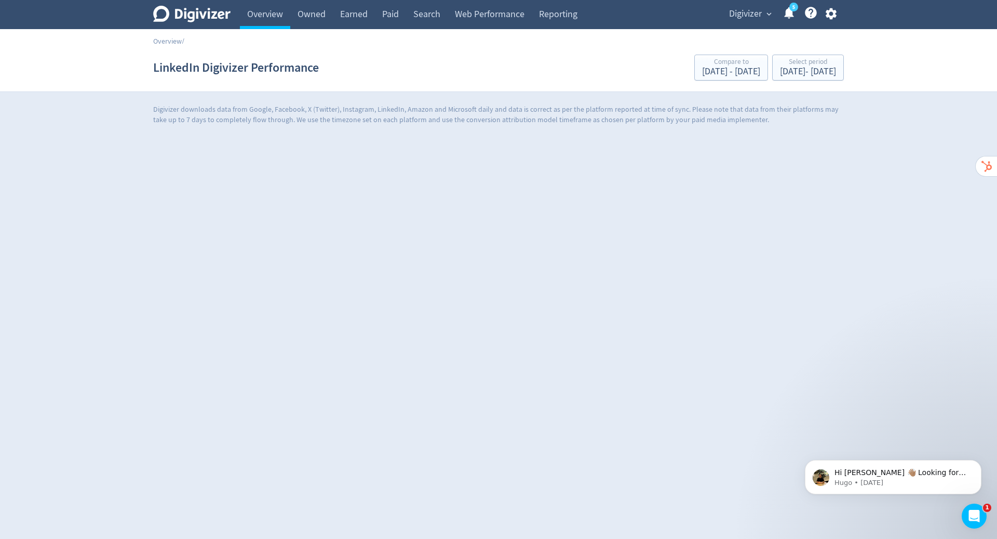
click at [315, 19] on link "Owned" at bounding box center [311, 14] width 43 height 29
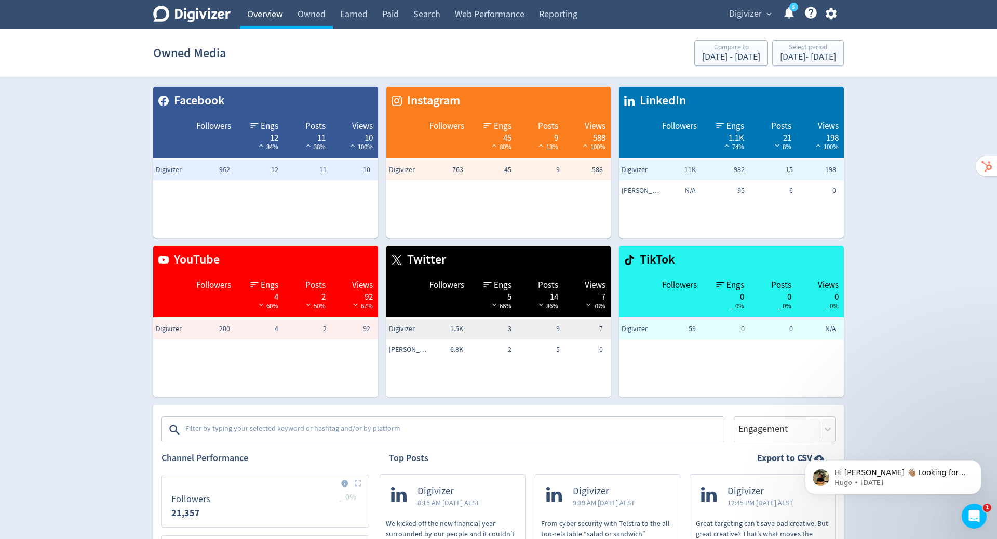
drag, startPoint x: 492, startPoint y: 177, endPoint x: 249, endPoint y: 10, distance: 294.4
click at [249, 10] on link "Overview" at bounding box center [265, 14] width 50 height 29
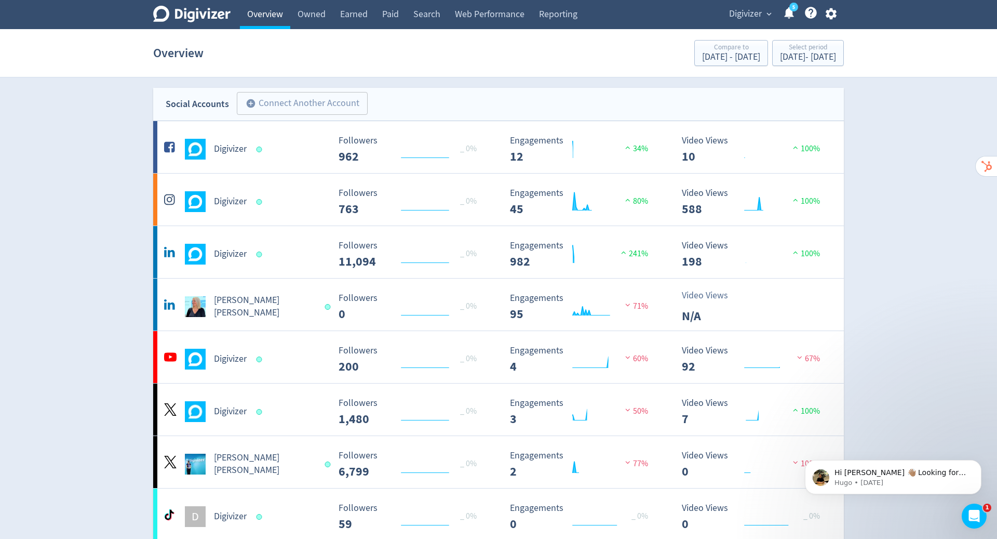
click at [220, 253] on h5 "Digivizer" at bounding box center [230, 254] width 33 height 12
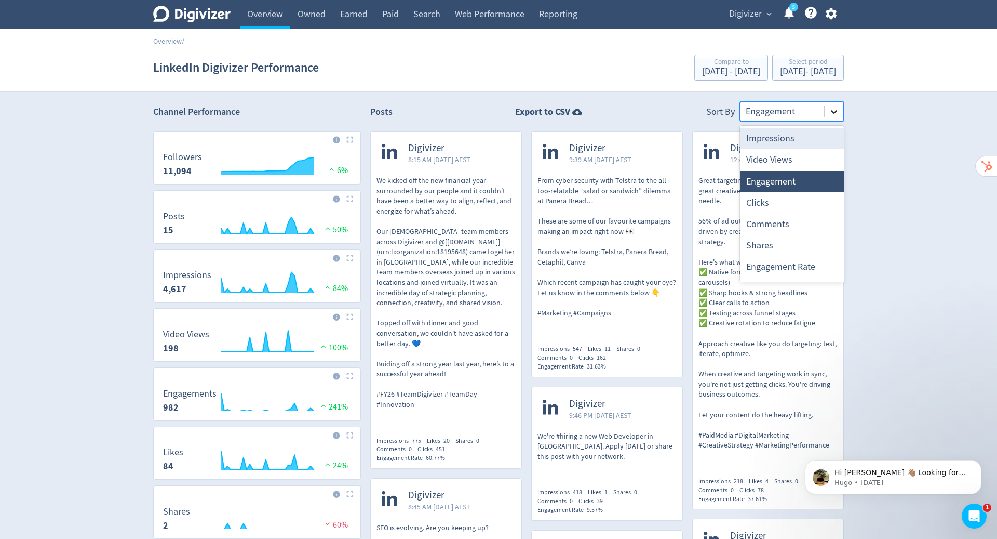
click at [833, 107] on icon at bounding box center [834, 111] width 10 height 10
click at [783, 204] on div "Clicks" at bounding box center [792, 202] width 104 height 21
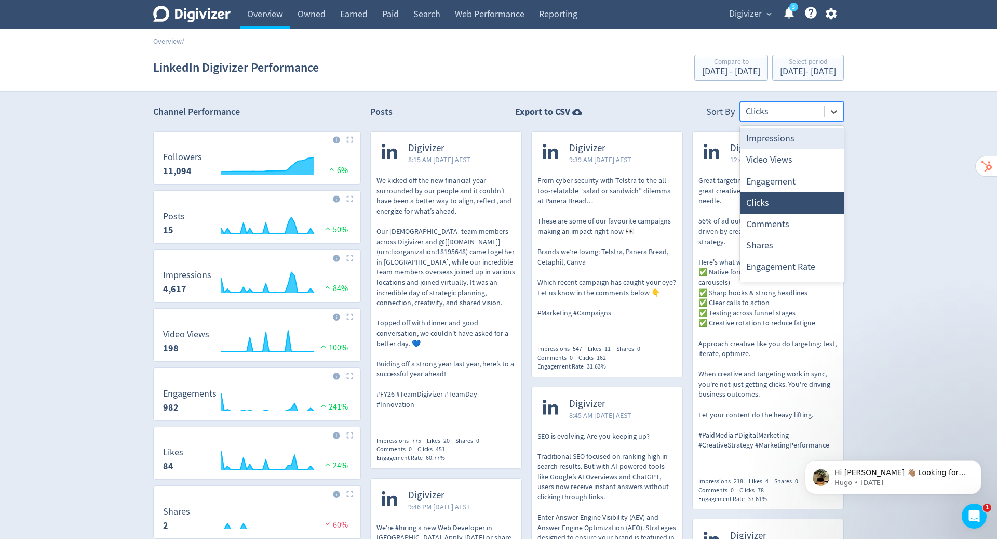
click at [837, 114] on icon at bounding box center [834, 111] width 10 height 10
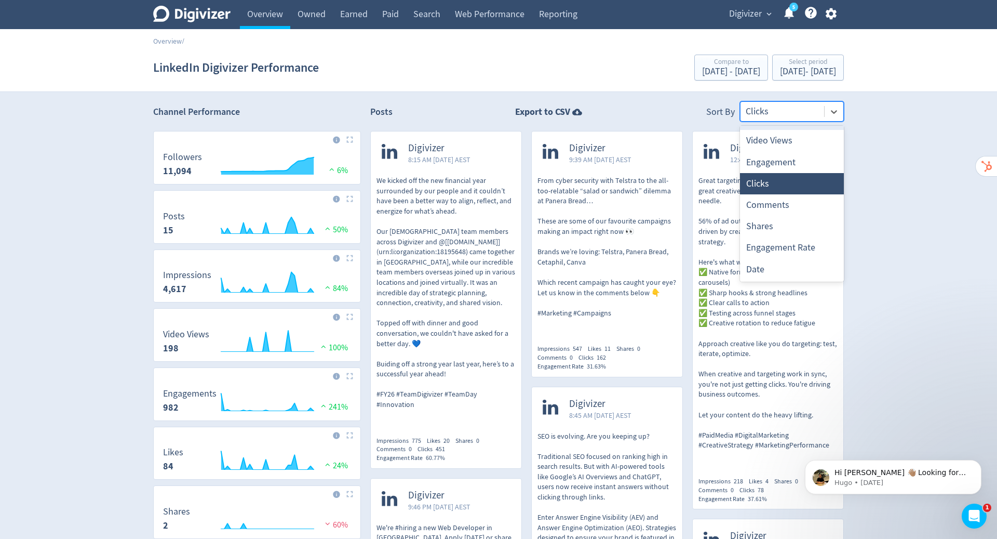
click at [754, 270] on div "Date" at bounding box center [792, 269] width 104 height 21
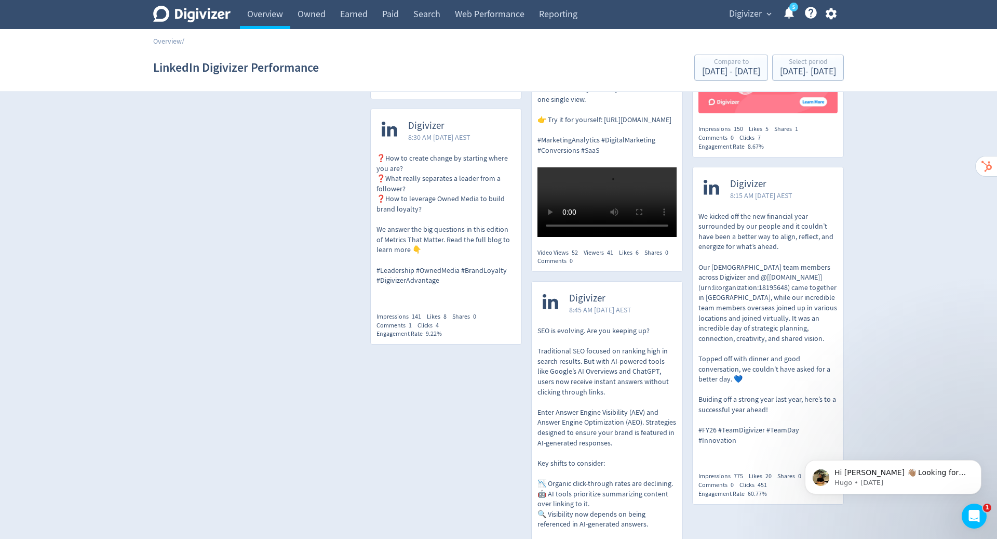
scroll to position [1085, 0]
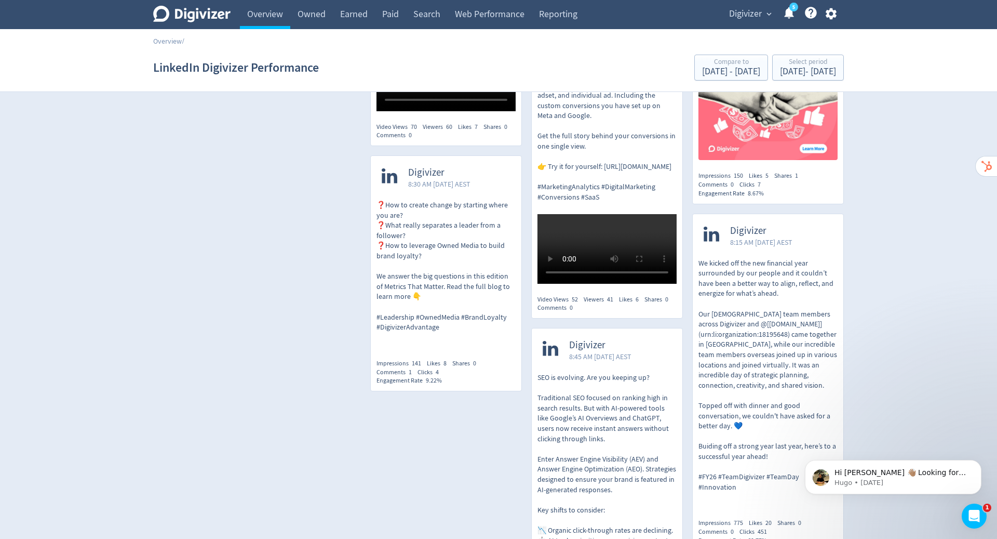
click at [442, 330] on p "❓How to create change by starting where you are? ❓What really separates a leade…" at bounding box center [446, 266] width 139 height 132
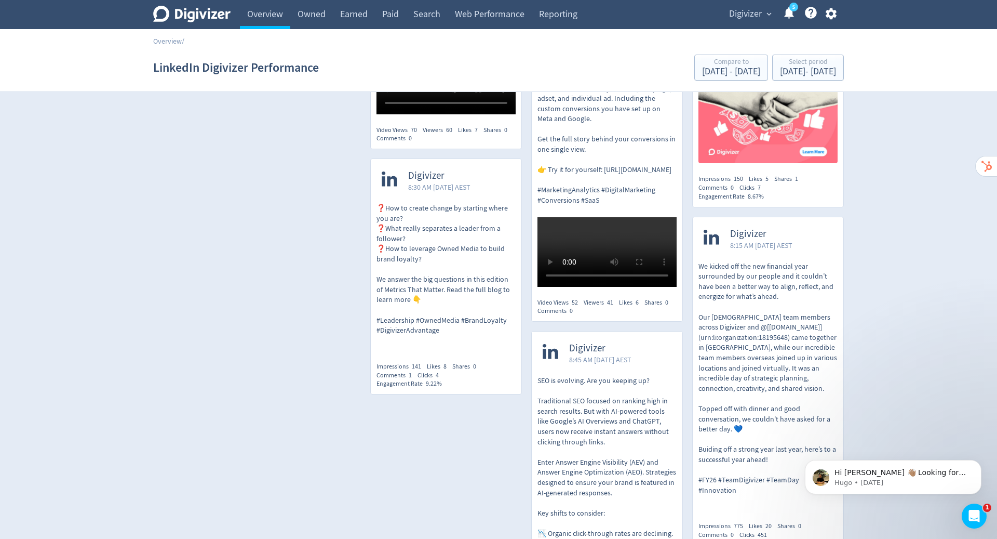
scroll to position [1079, 0]
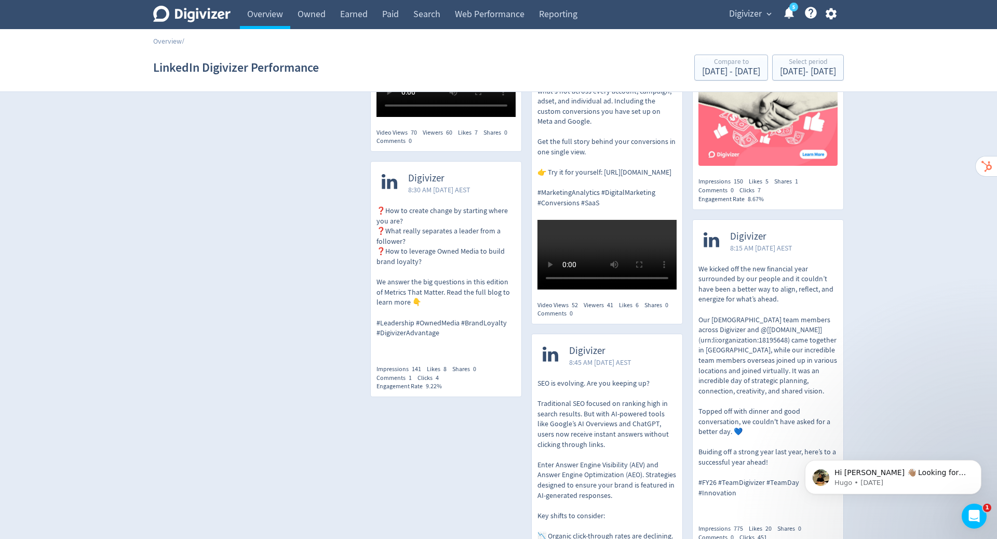
click at [416, 282] on p "❓How to create change by starting where you are? ❓What really separates a leade…" at bounding box center [446, 272] width 139 height 132
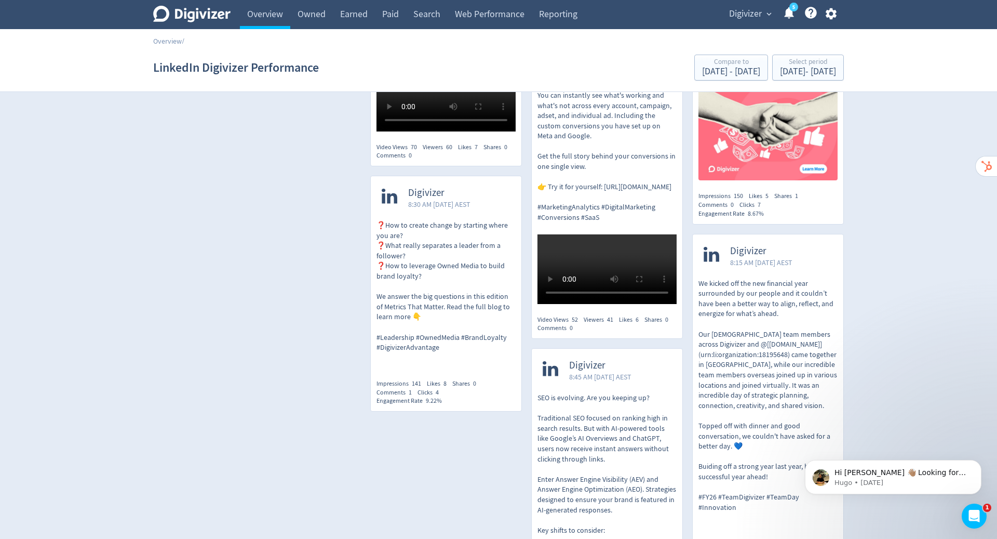
scroll to position [1063, 0]
